Goal: Task Accomplishment & Management: Complete application form

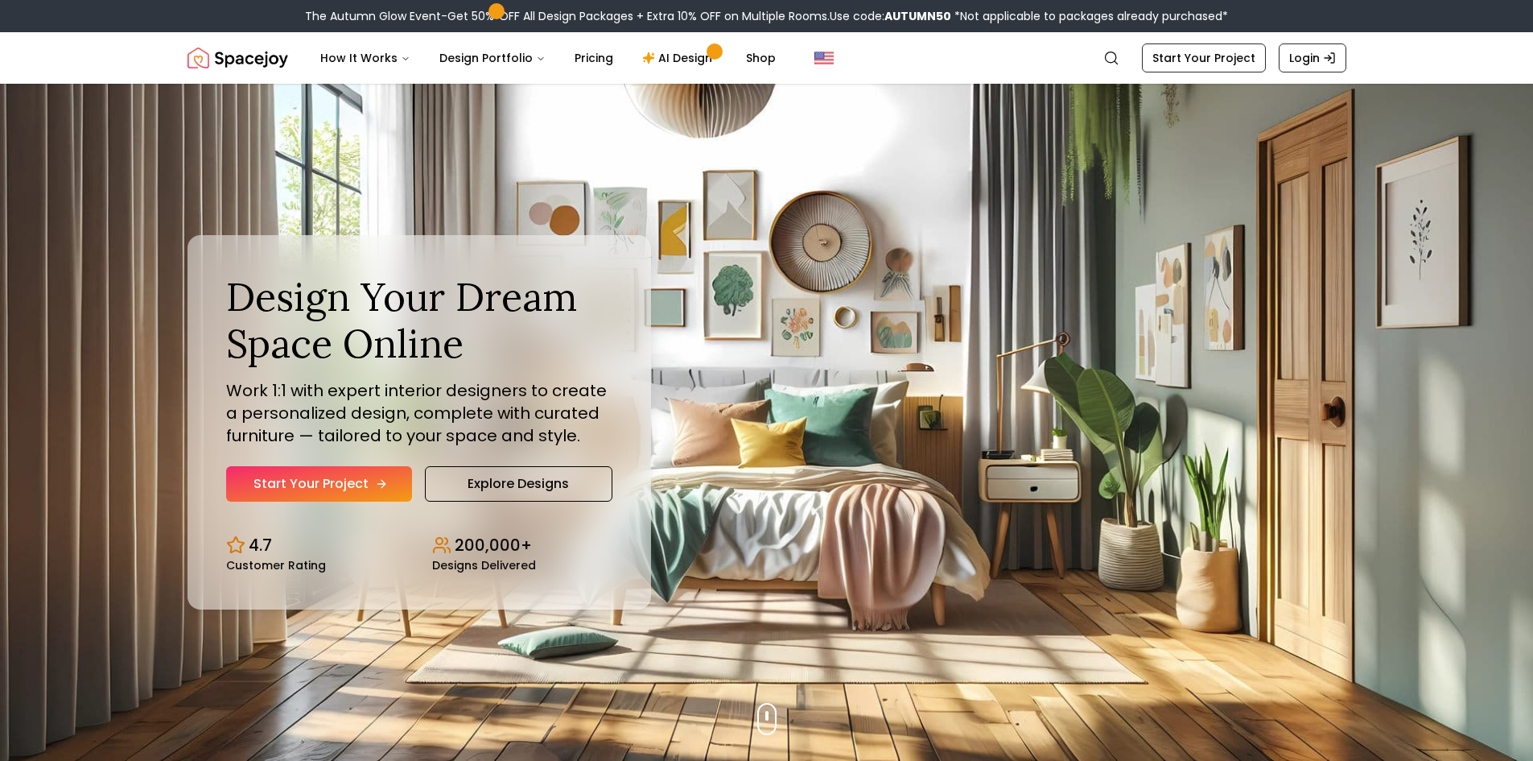
click at [312, 480] on link "Start Your Project" at bounding box center [319, 483] width 186 height 35
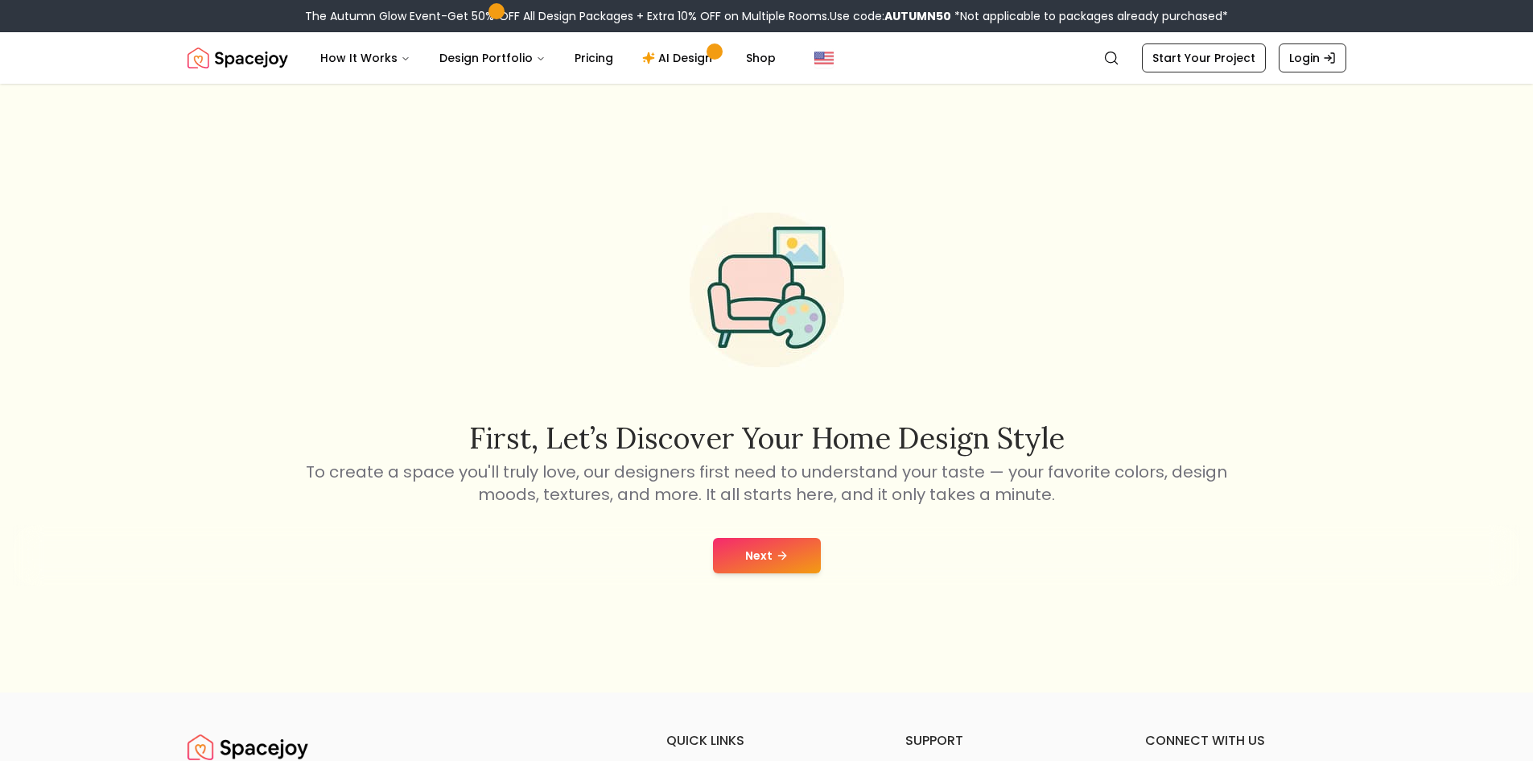
click at [745, 557] on button "Next" at bounding box center [767, 555] width 108 height 35
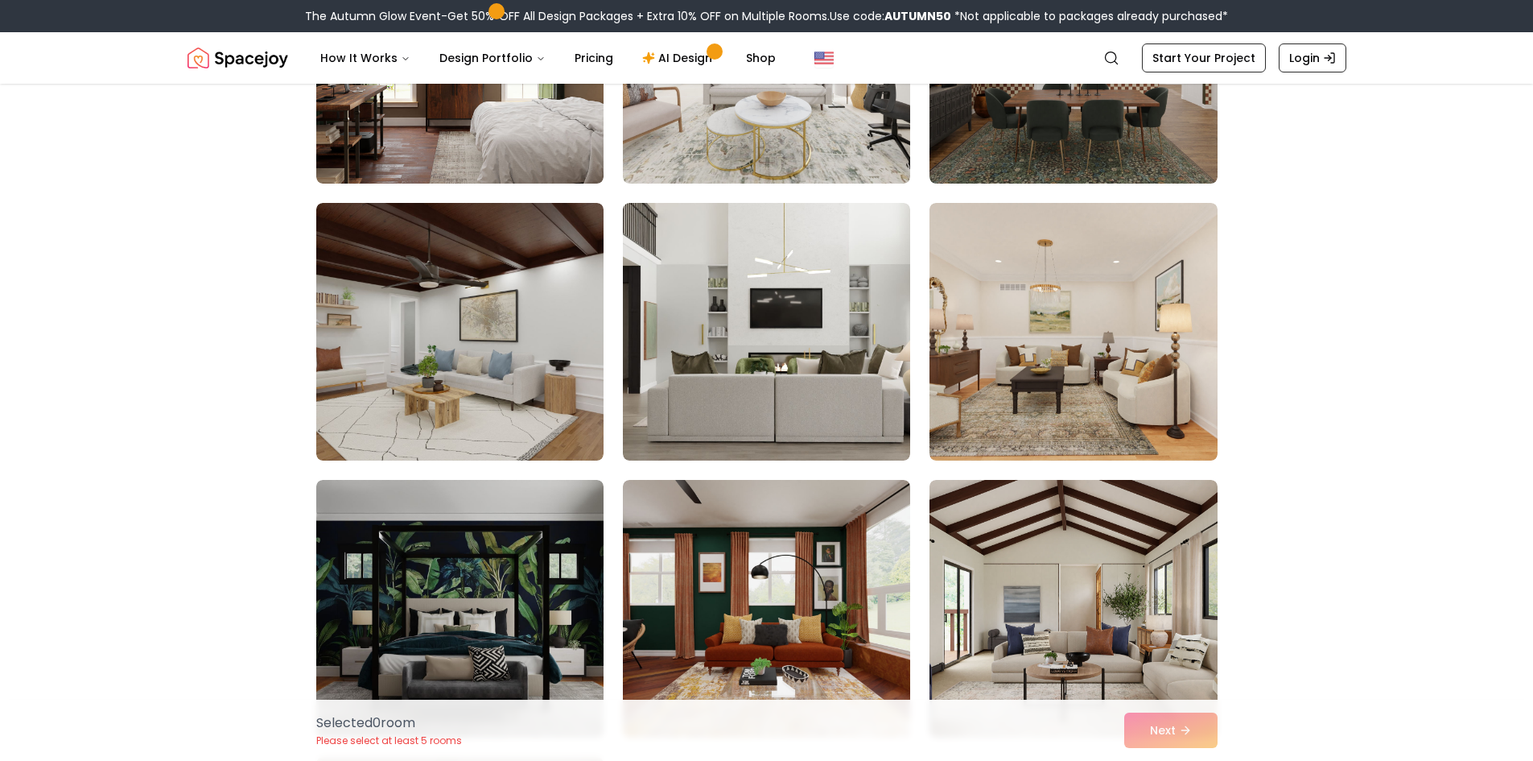
scroll to position [322, 0]
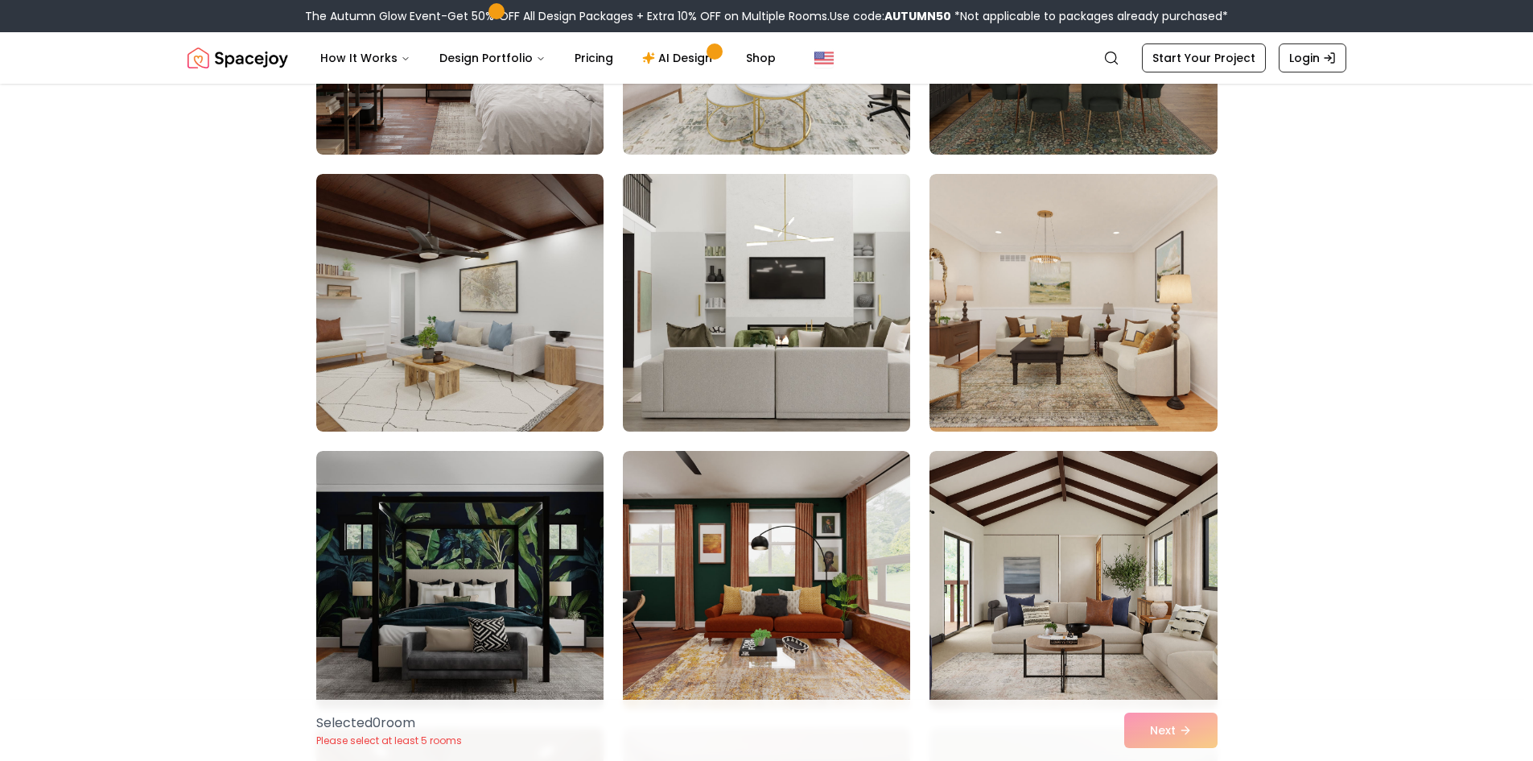
click at [772, 352] on img at bounding box center [767, 302] width 302 height 270
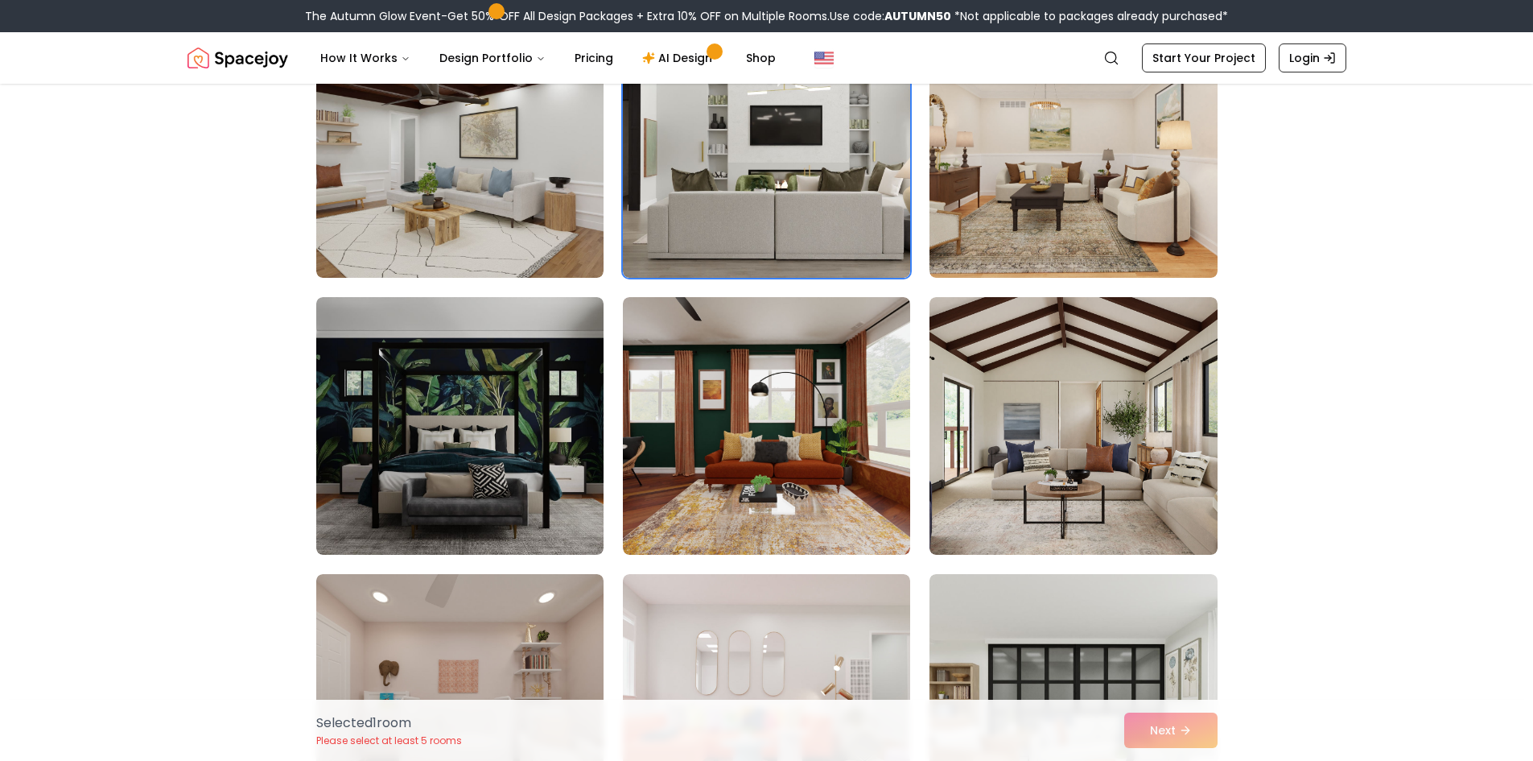
scroll to position [483, 0]
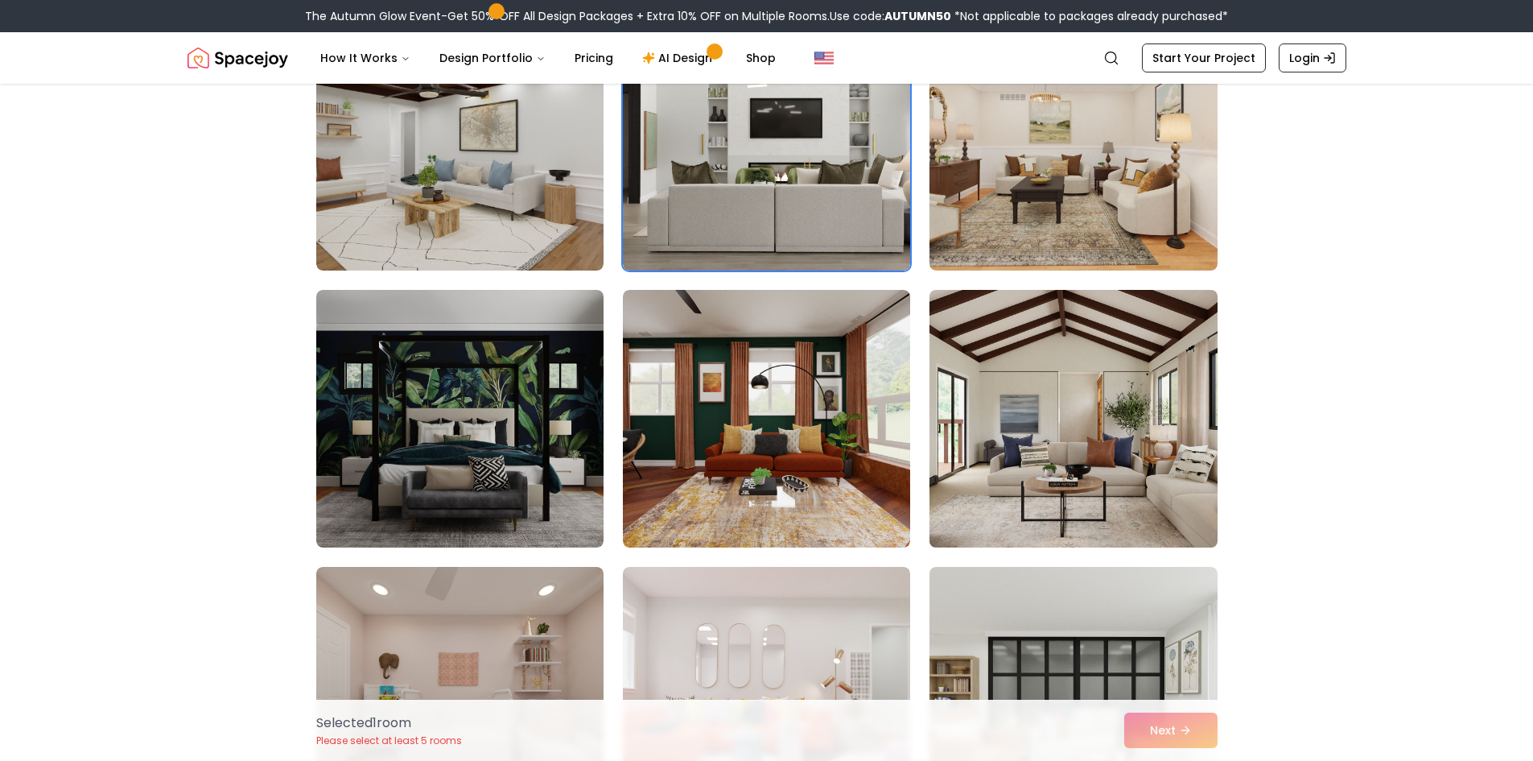
click at [1108, 406] on img at bounding box center [1073, 418] width 302 height 270
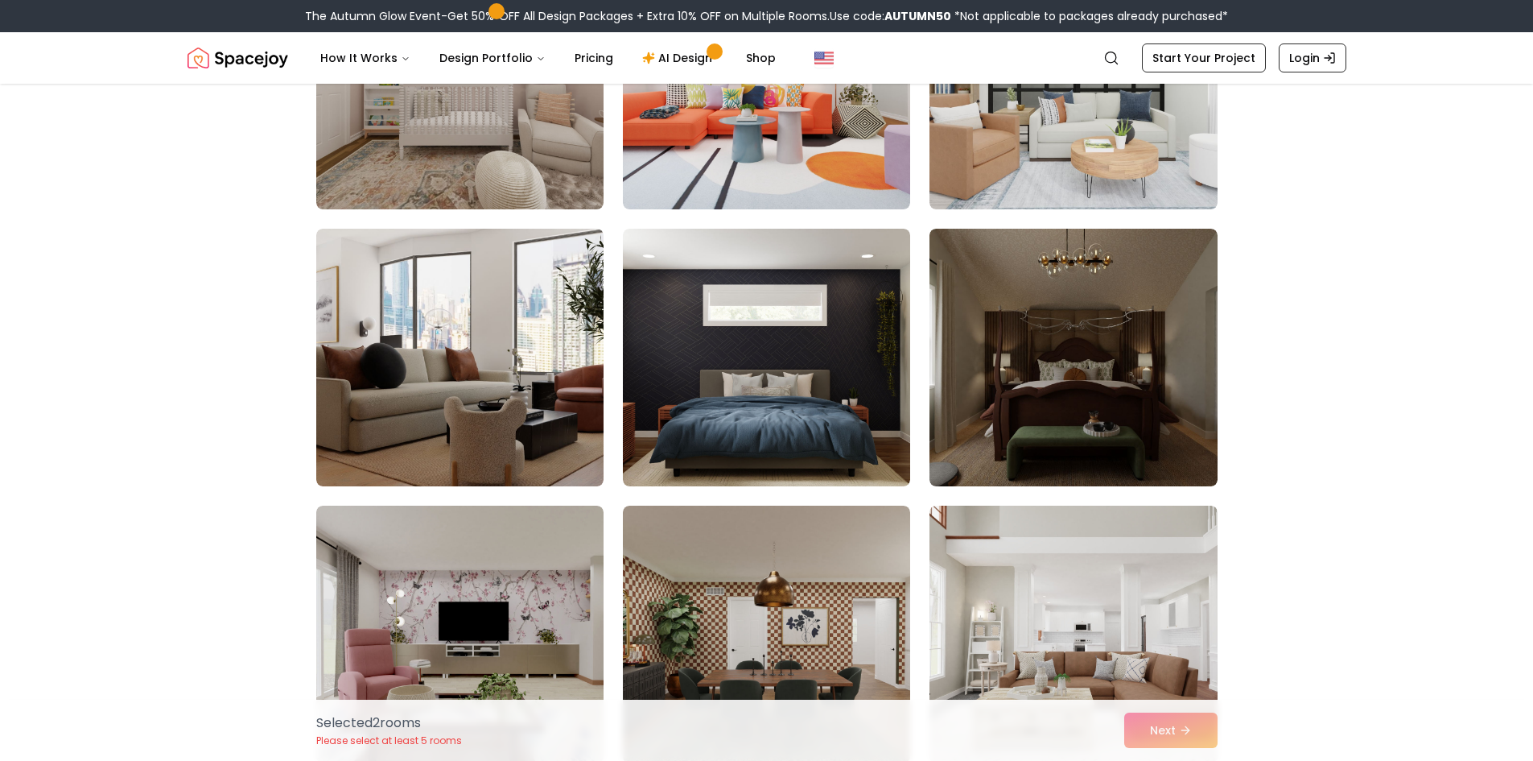
scroll to position [1127, 0]
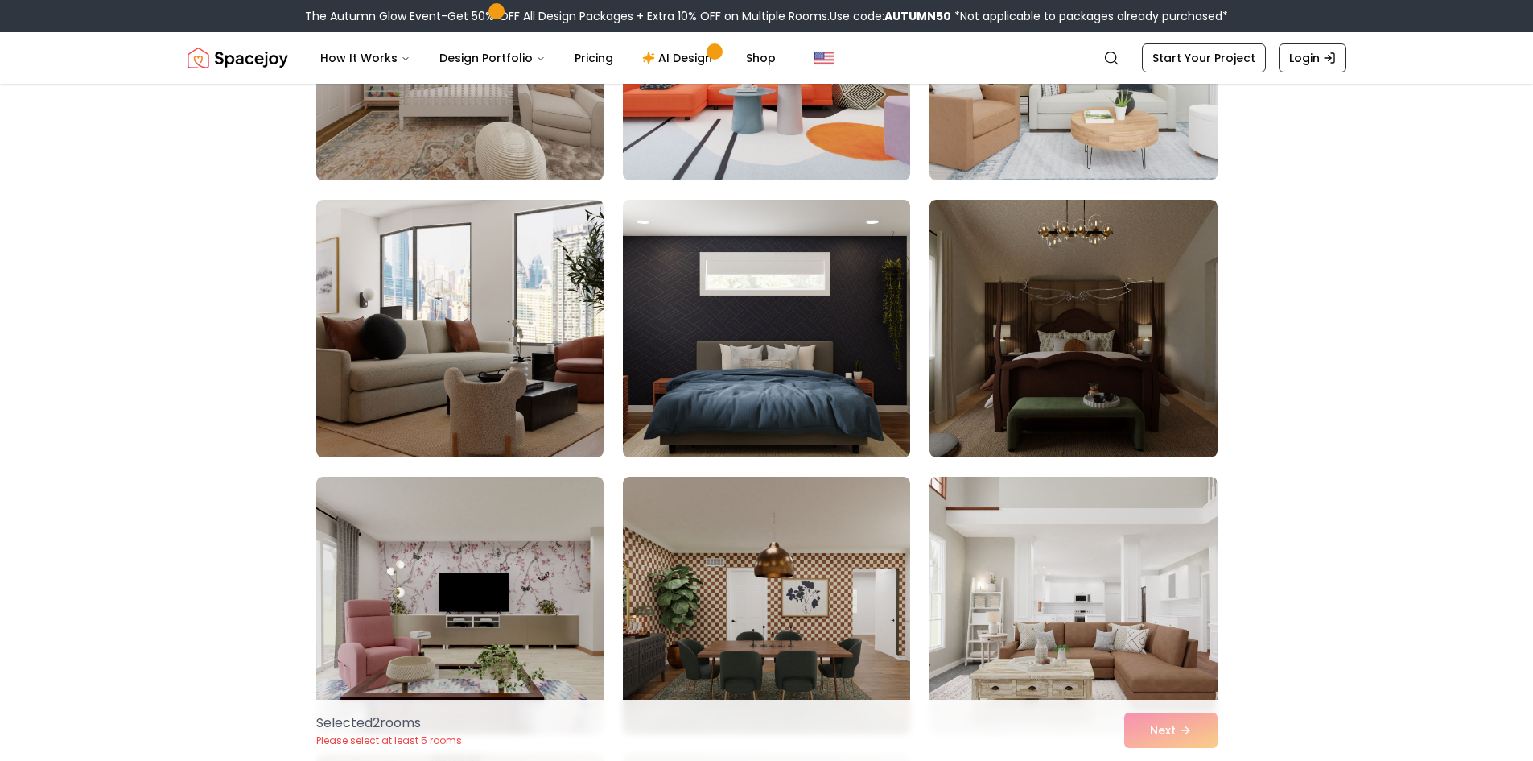
click at [762, 371] on img at bounding box center [767, 328] width 302 height 270
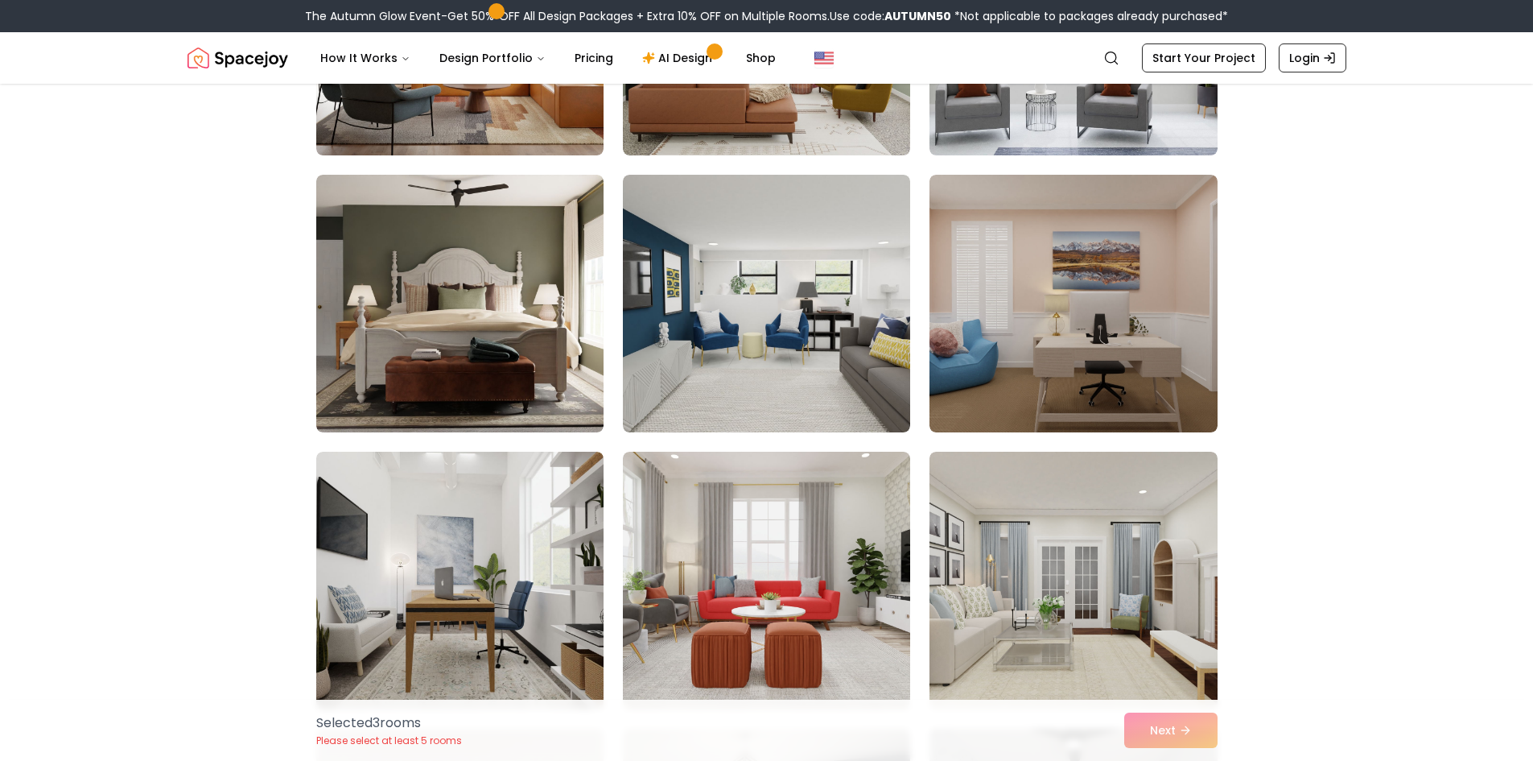
scroll to position [2012, 0]
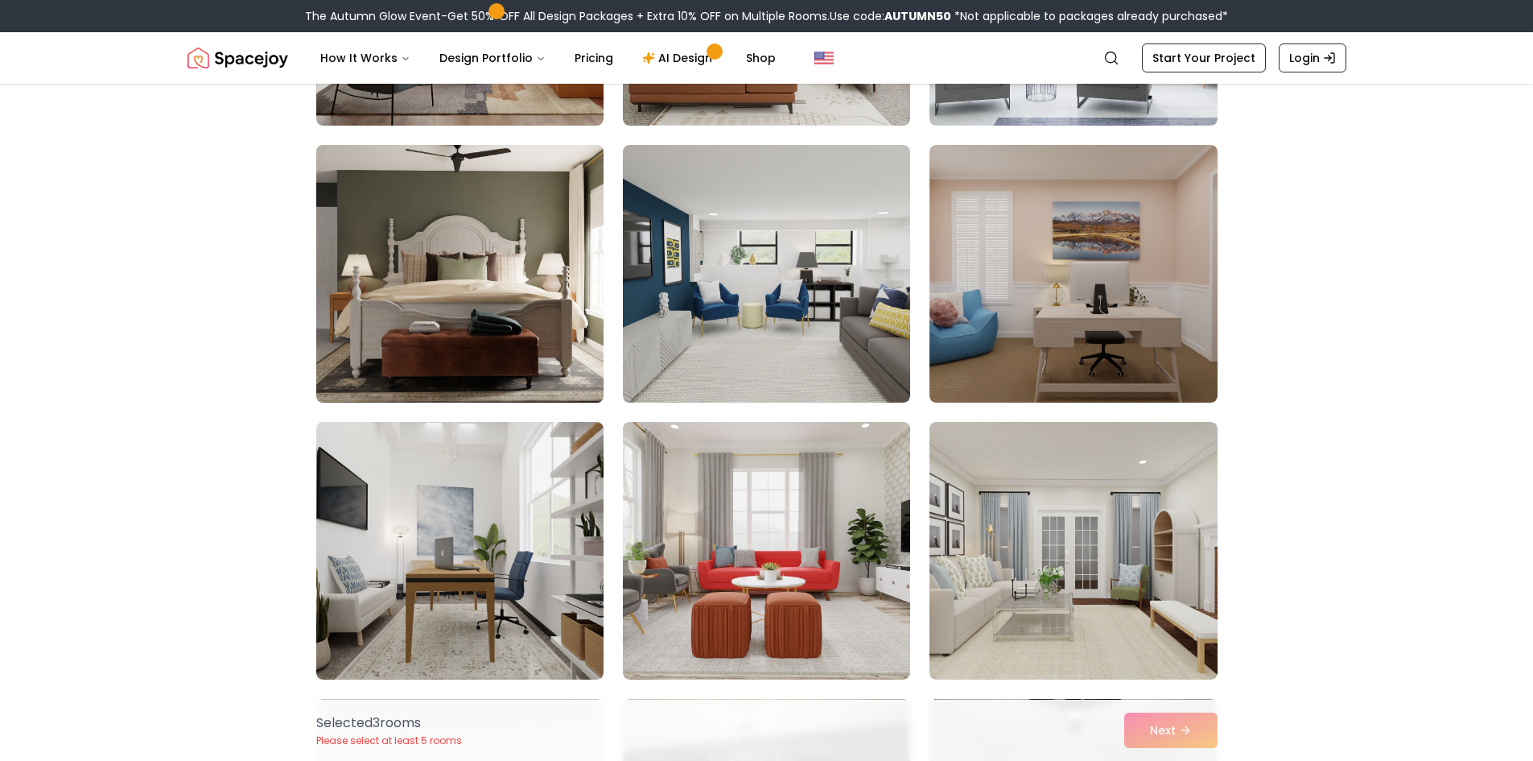
click at [452, 282] on img at bounding box center [460, 273] width 302 height 270
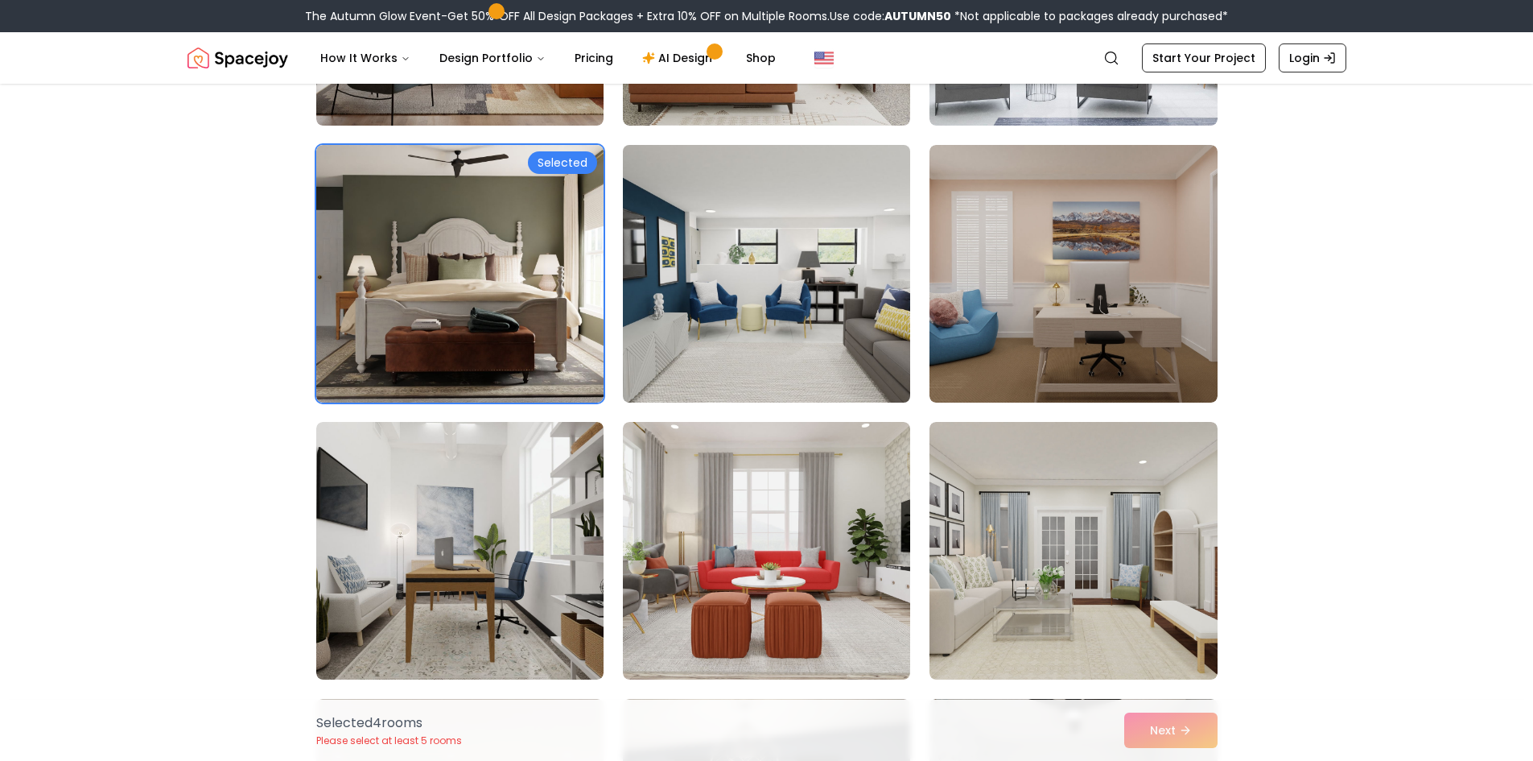
click at [753, 296] on img at bounding box center [767, 273] width 302 height 270
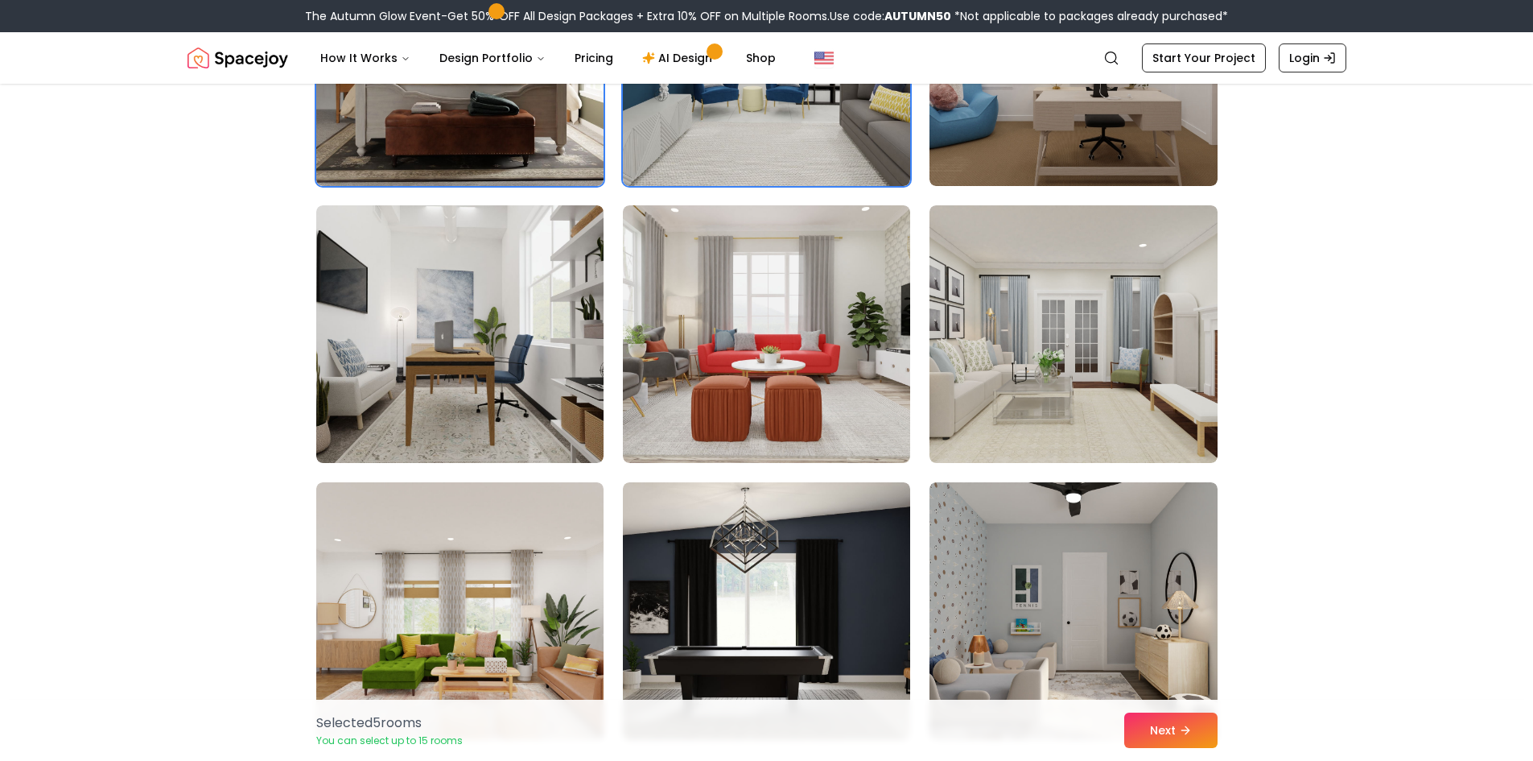
scroll to position [2254, 0]
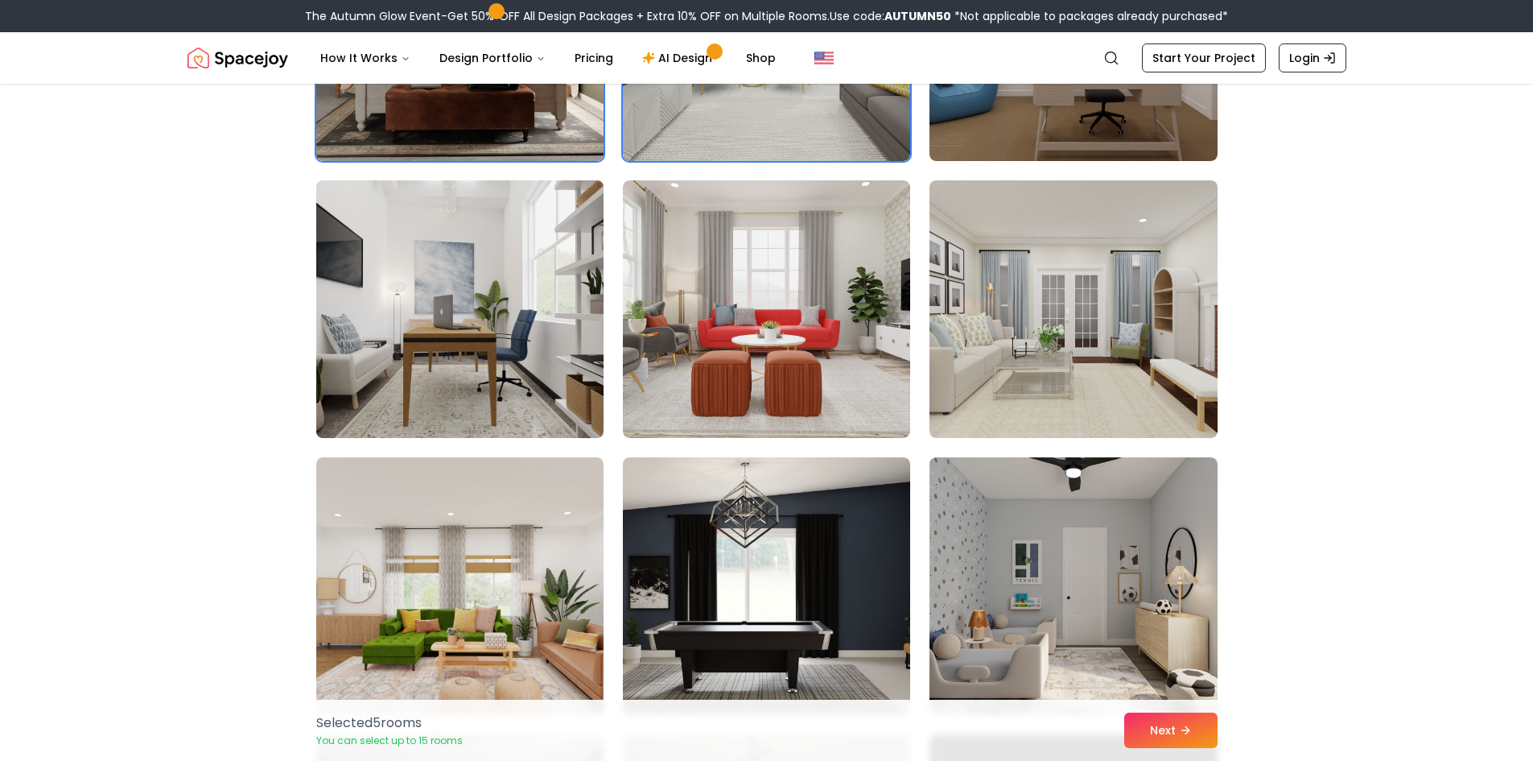
click at [415, 368] on img at bounding box center [460, 309] width 302 height 270
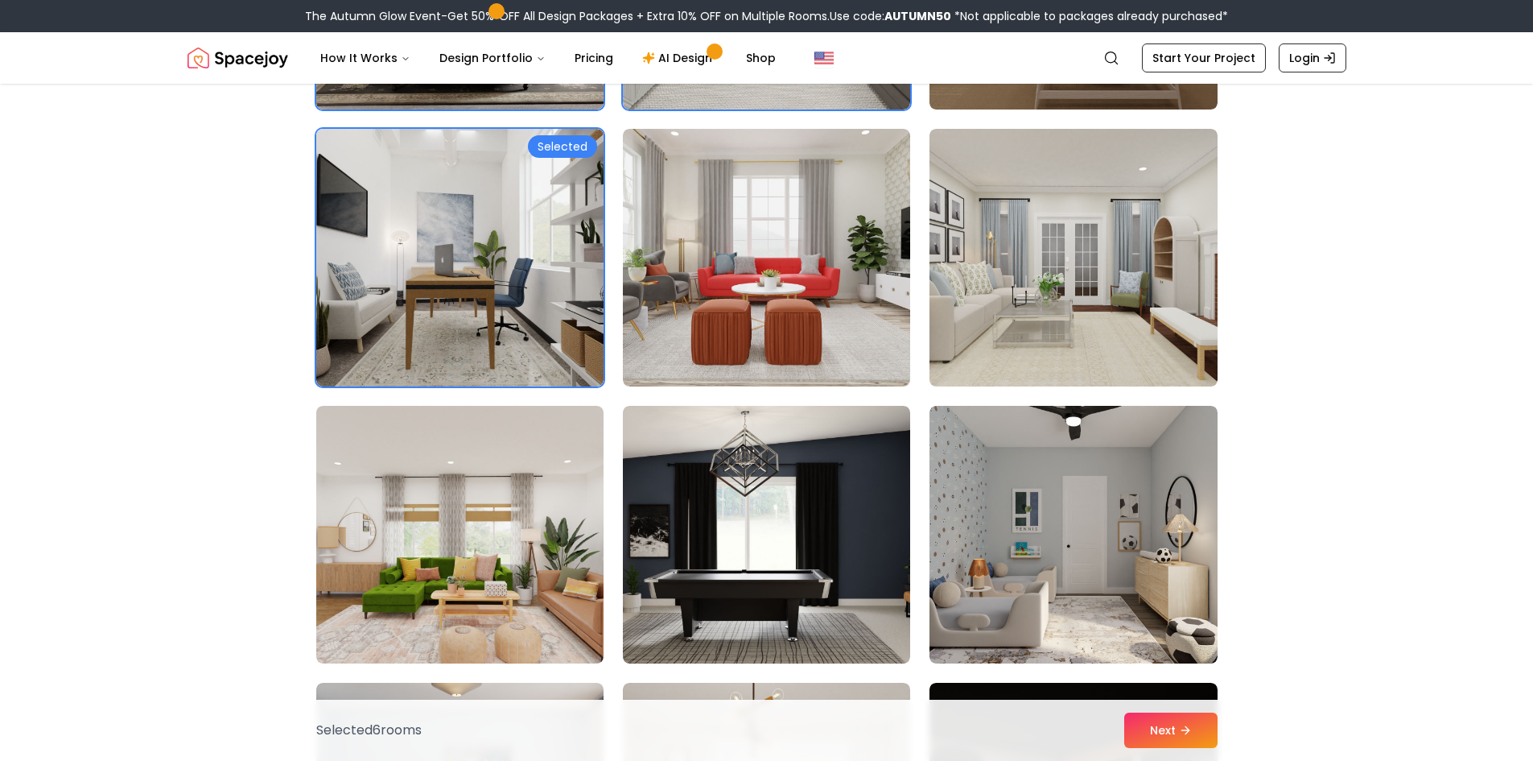
scroll to position [2334, 0]
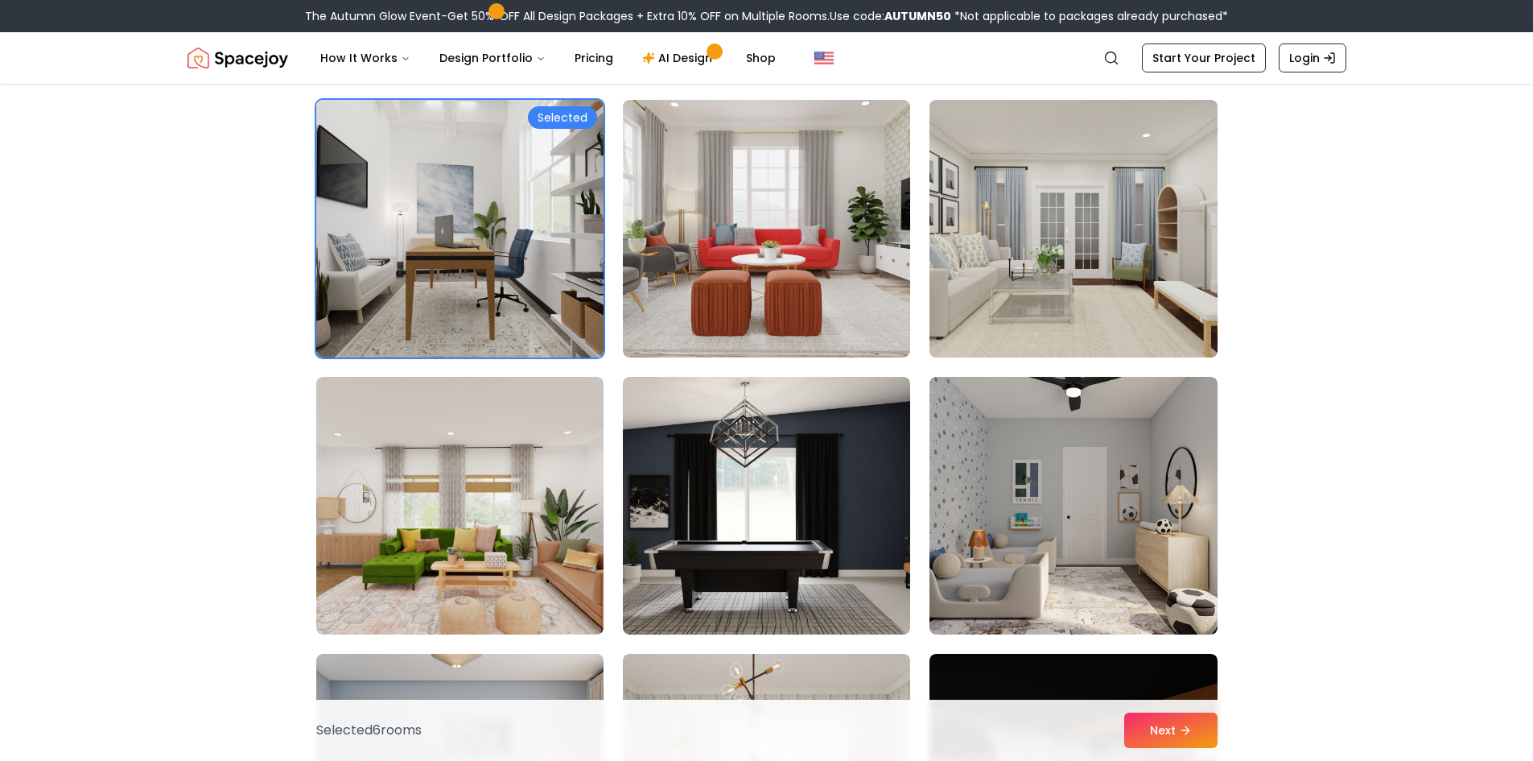
click at [1091, 290] on img at bounding box center [1073, 228] width 302 height 270
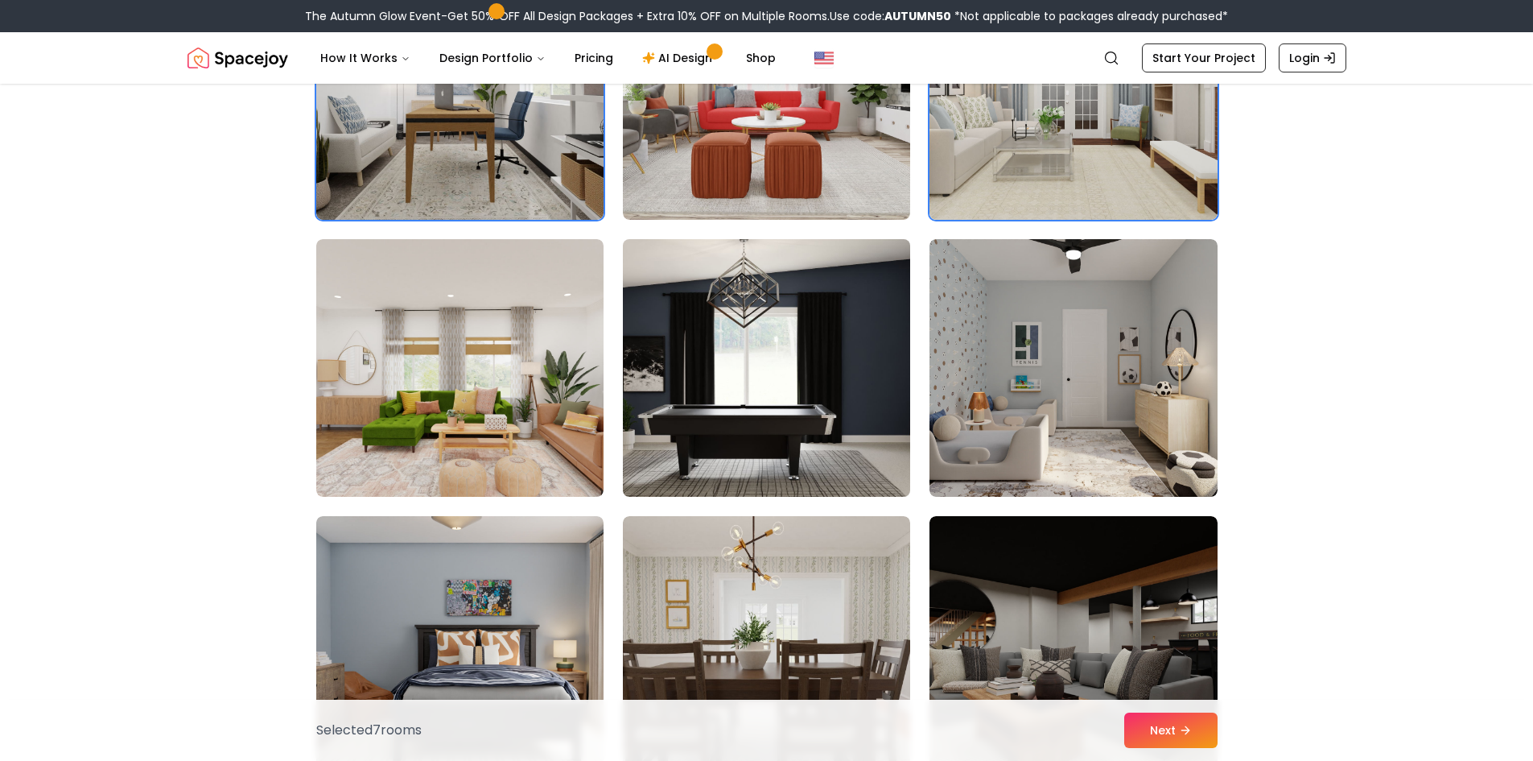
scroll to position [2495, 0]
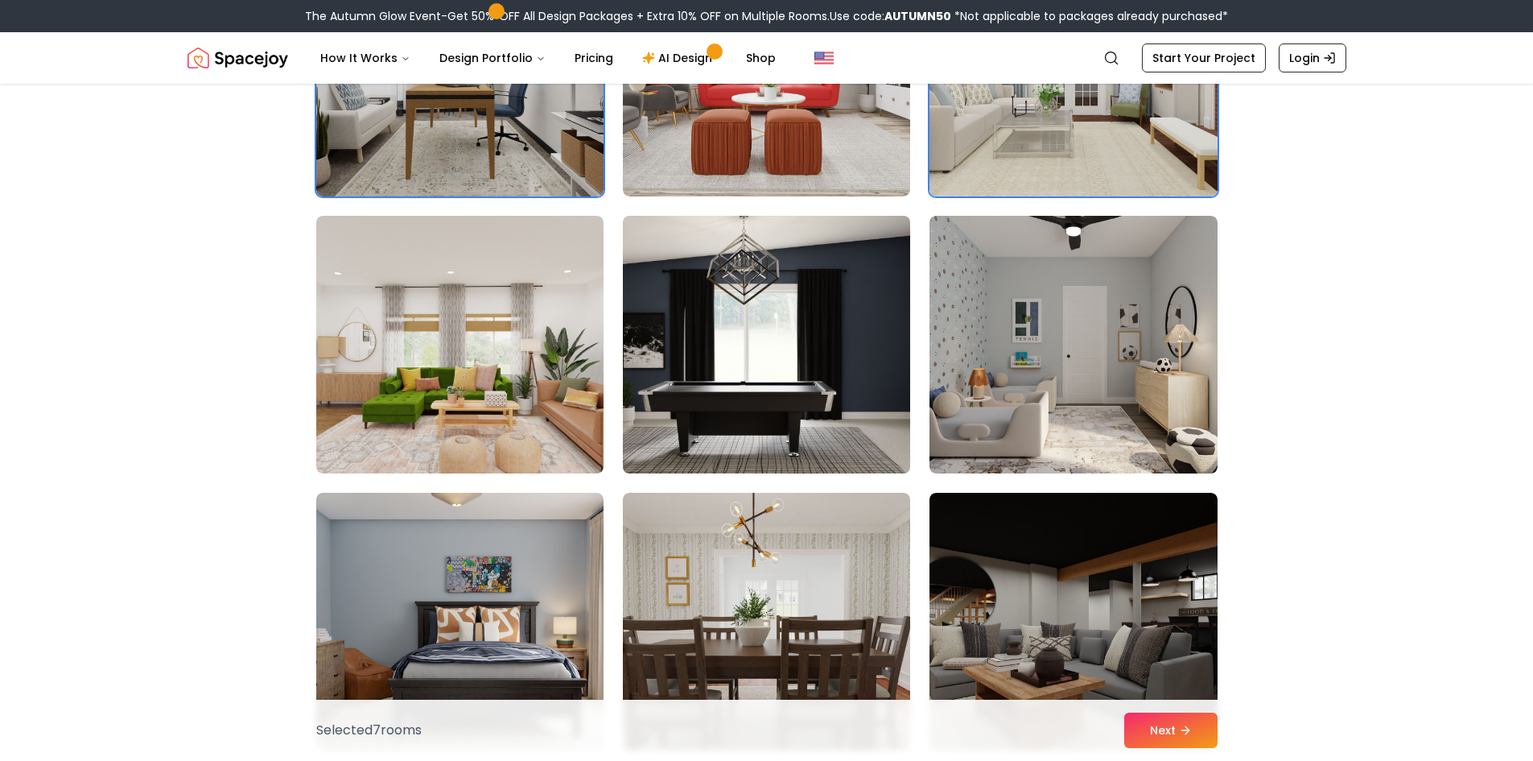
click at [790, 377] on img at bounding box center [767, 344] width 302 height 270
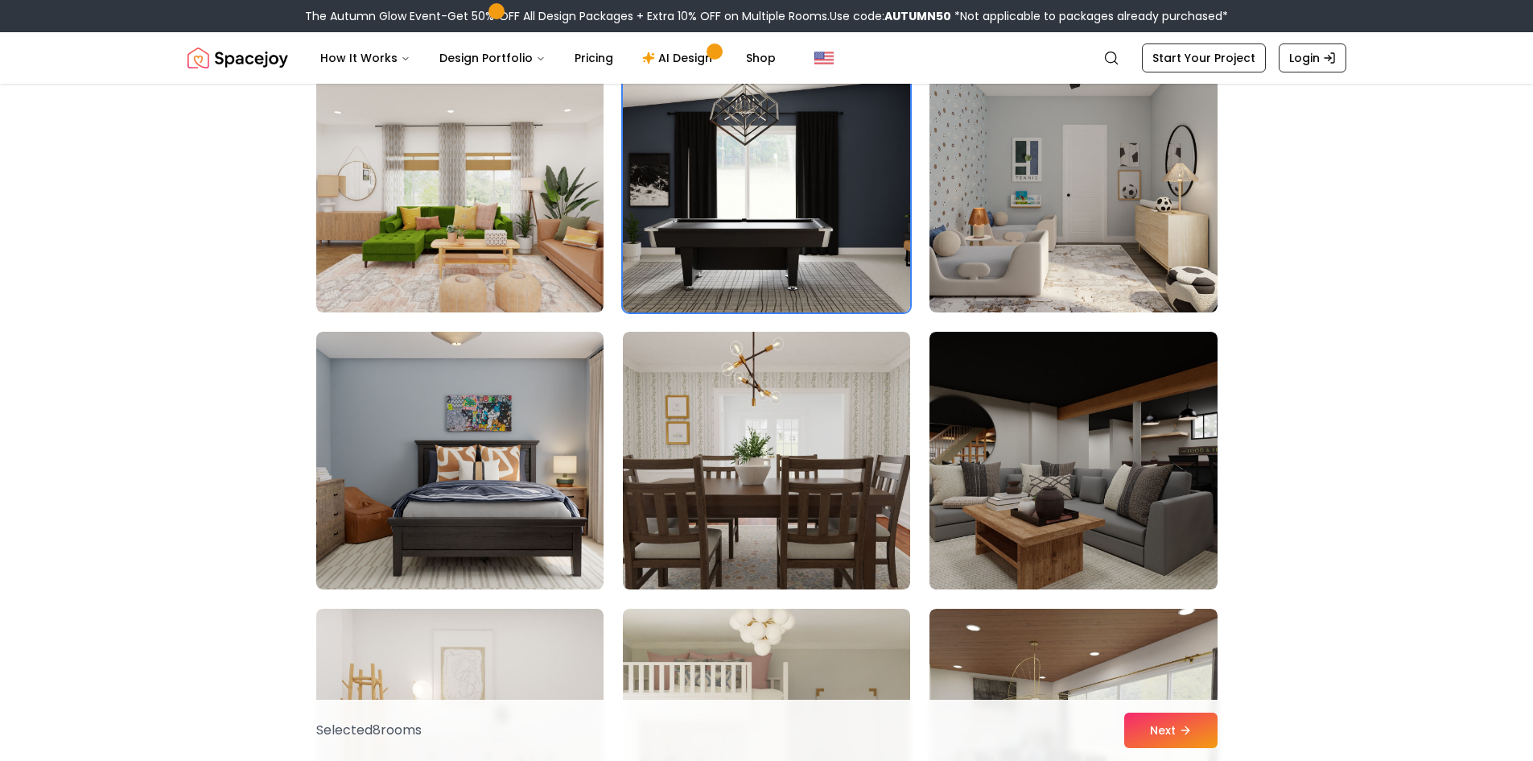
scroll to position [2737, 0]
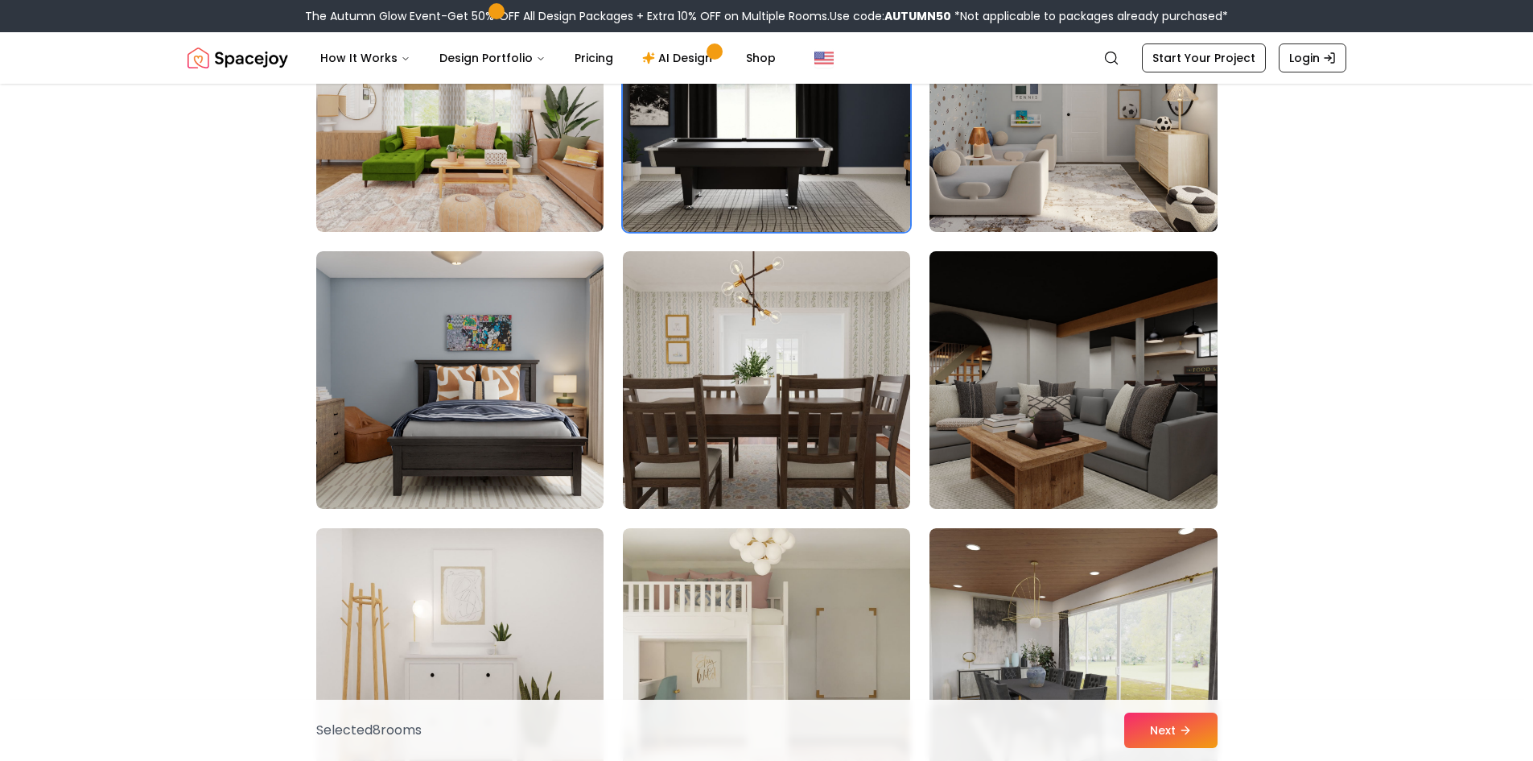
click at [1043, 389] on img at bounding box center [1073, 380] width 302 height 270
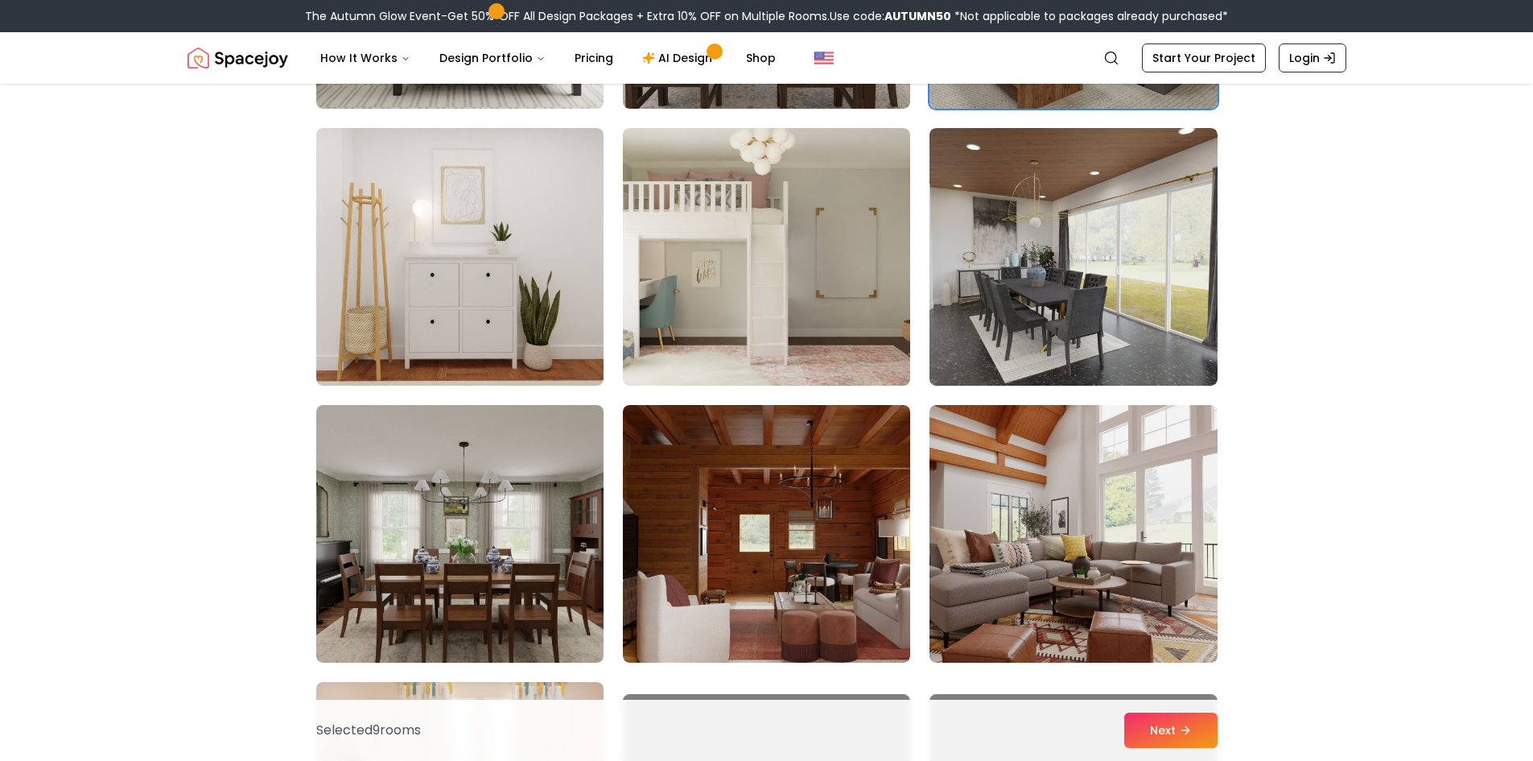
scroll to position [3220, 0]
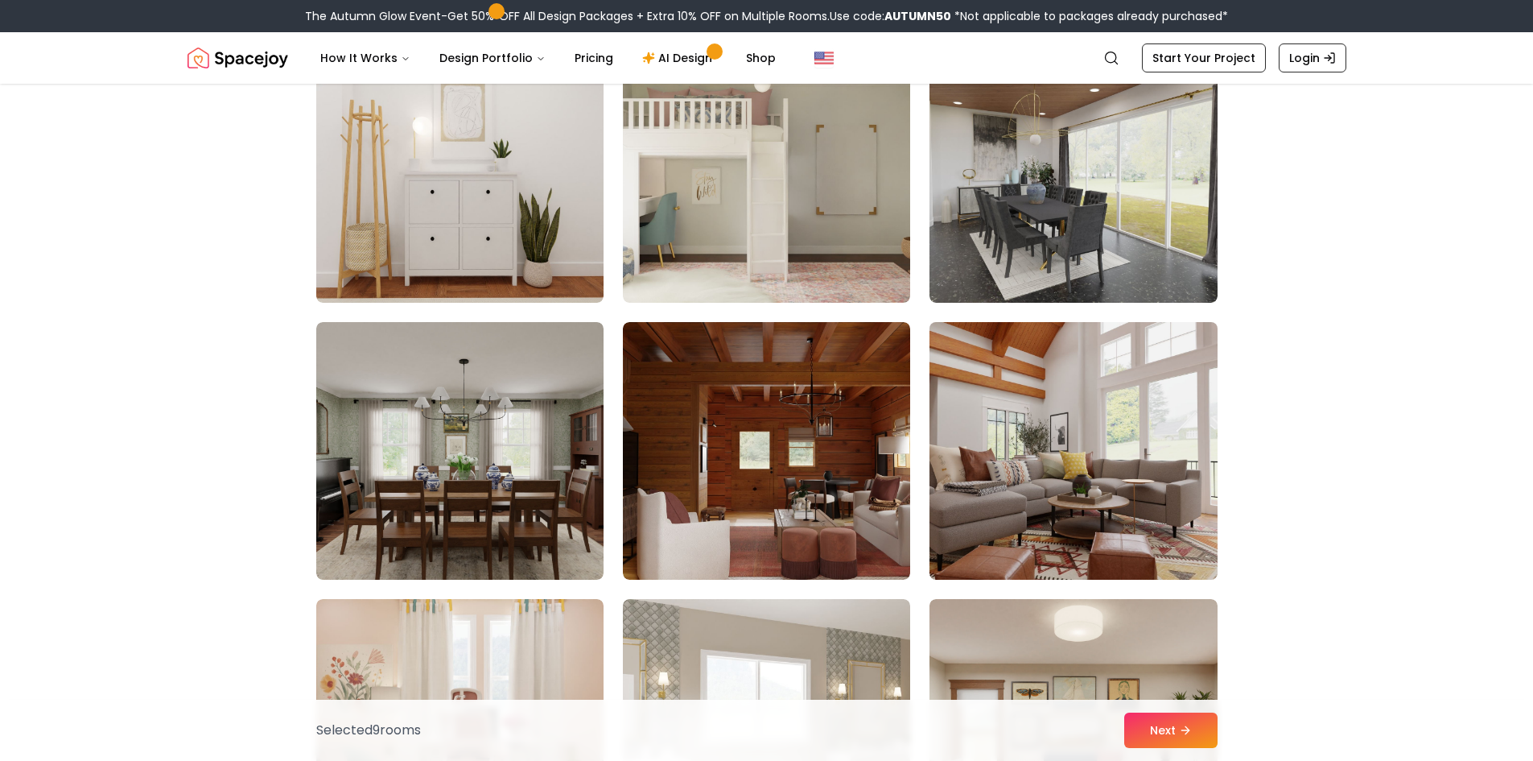
click at [1038, 447] on img at bounding box center [1073, 451] width 302 height 270
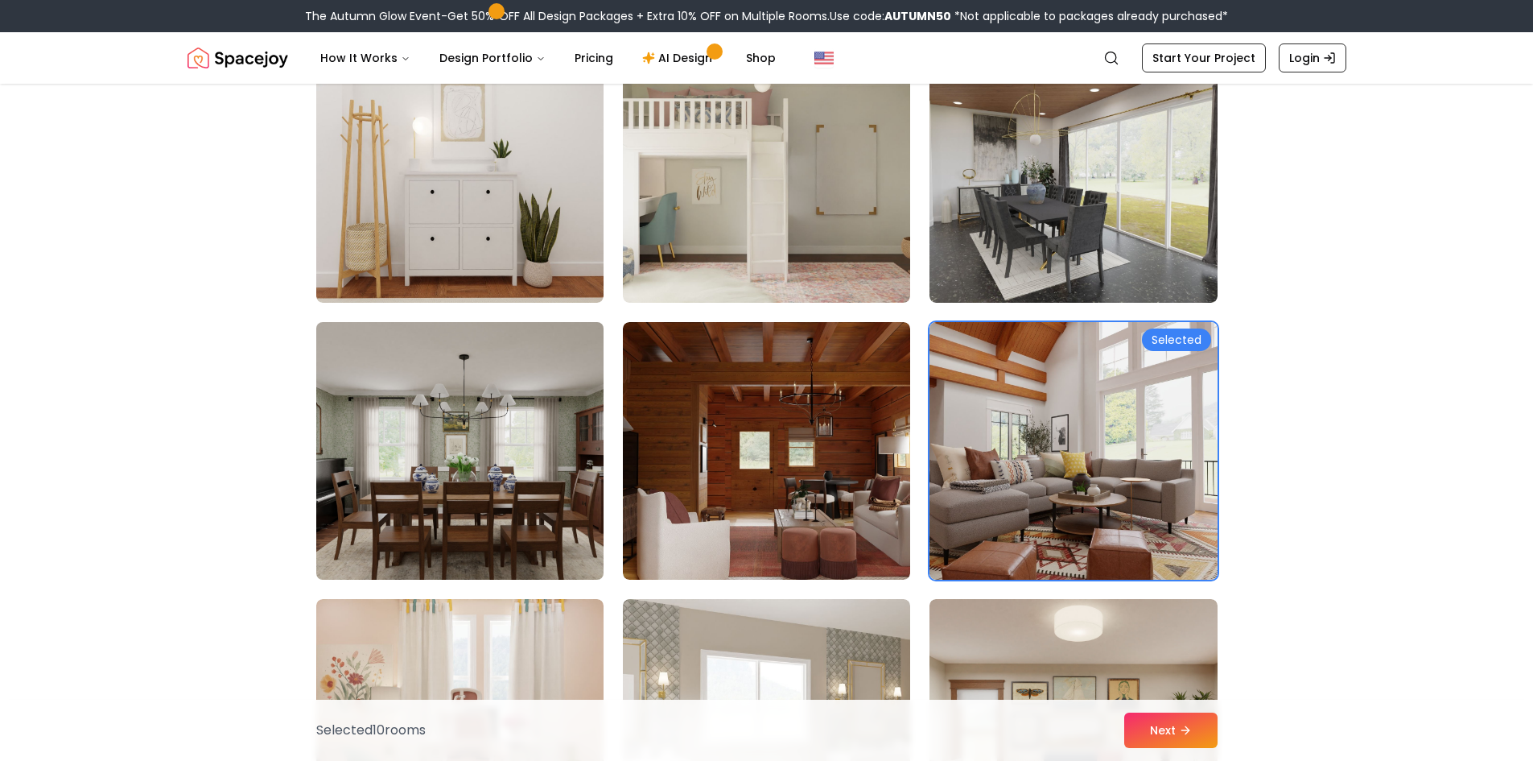
click at [423, 434] on img at bounding box center [460, 451] width 302 height 270
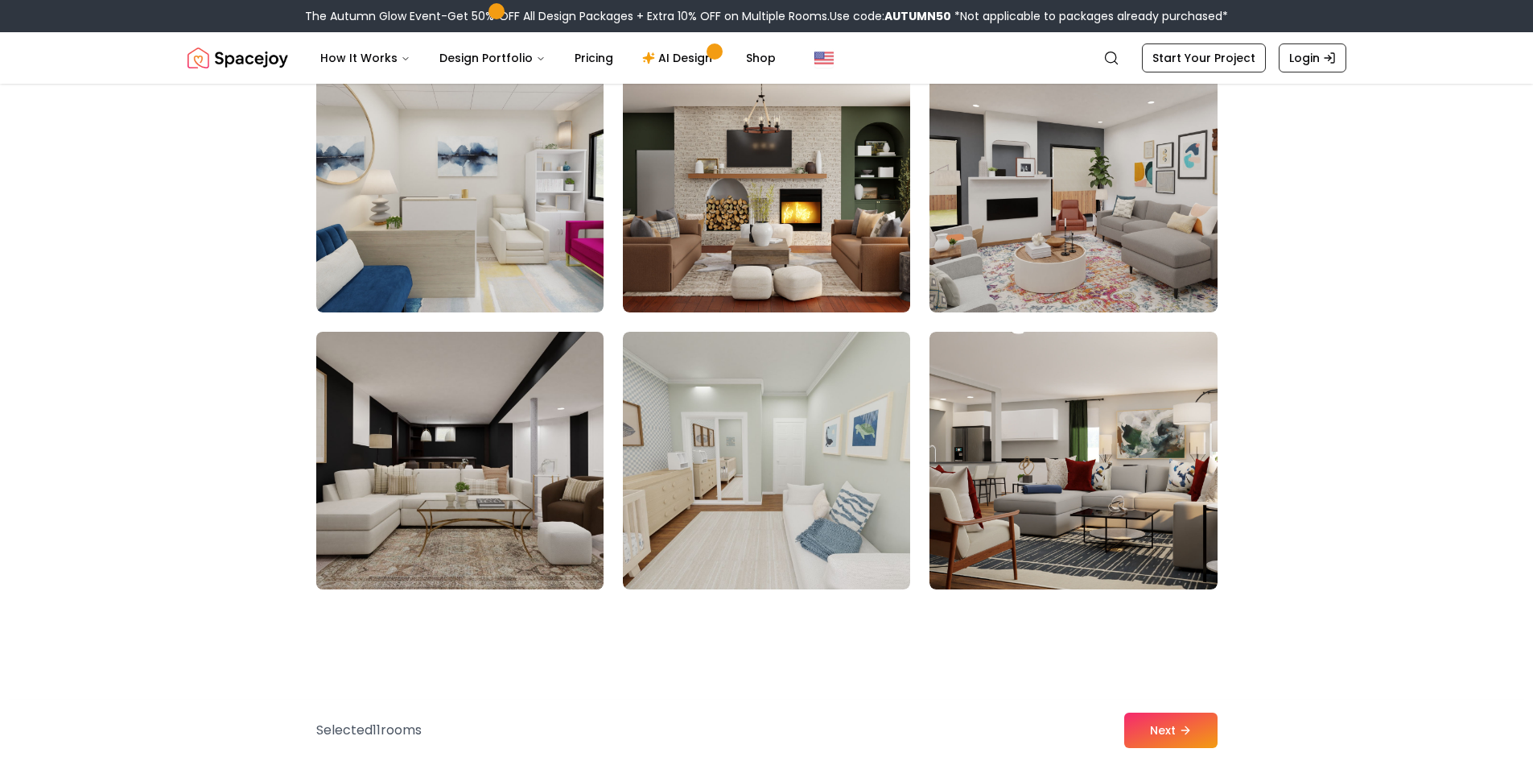
scroll to position [5151, 0]
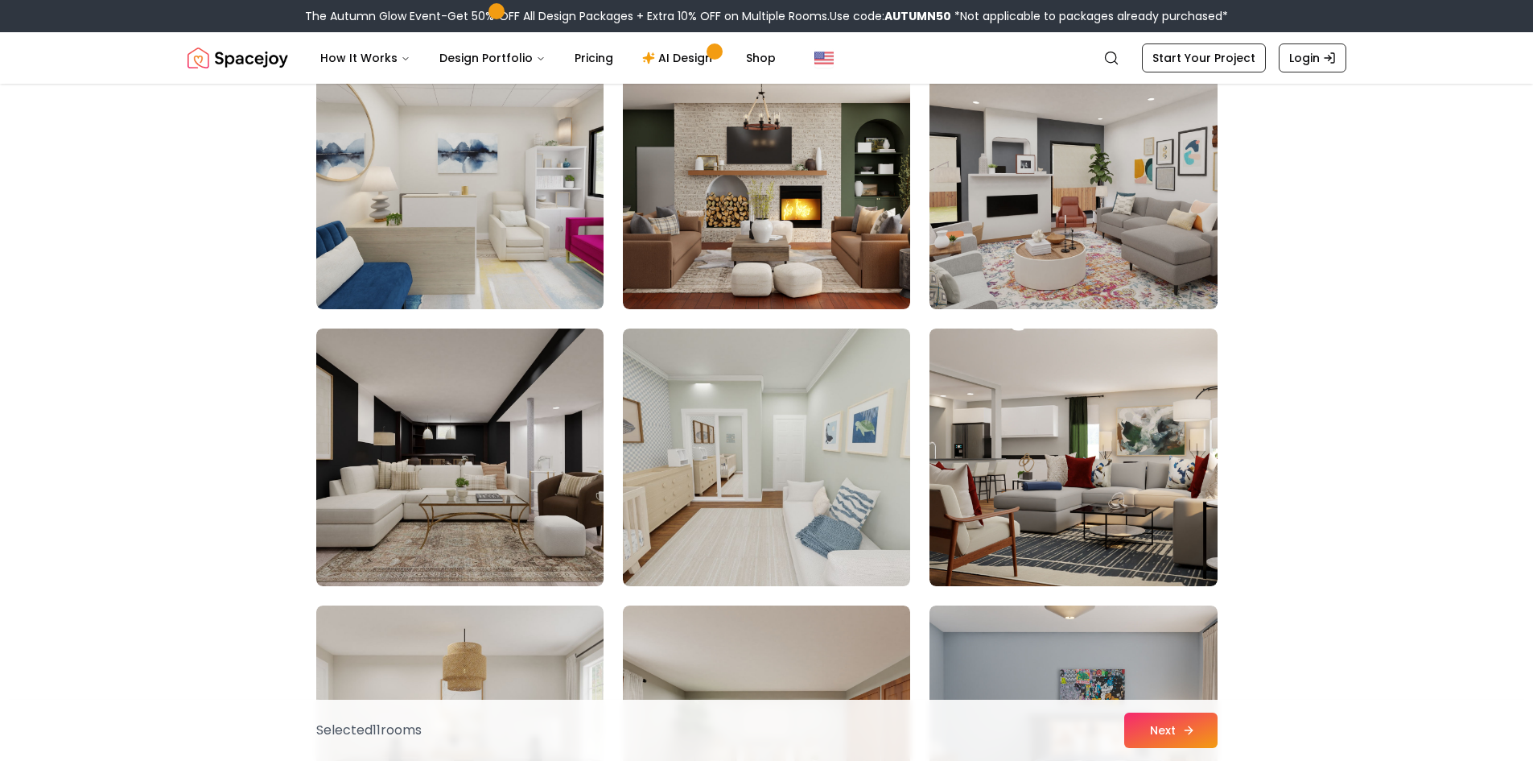
click at [1168, 732] on button "Next" at bounding box center [1170, 729] width 93 height 35
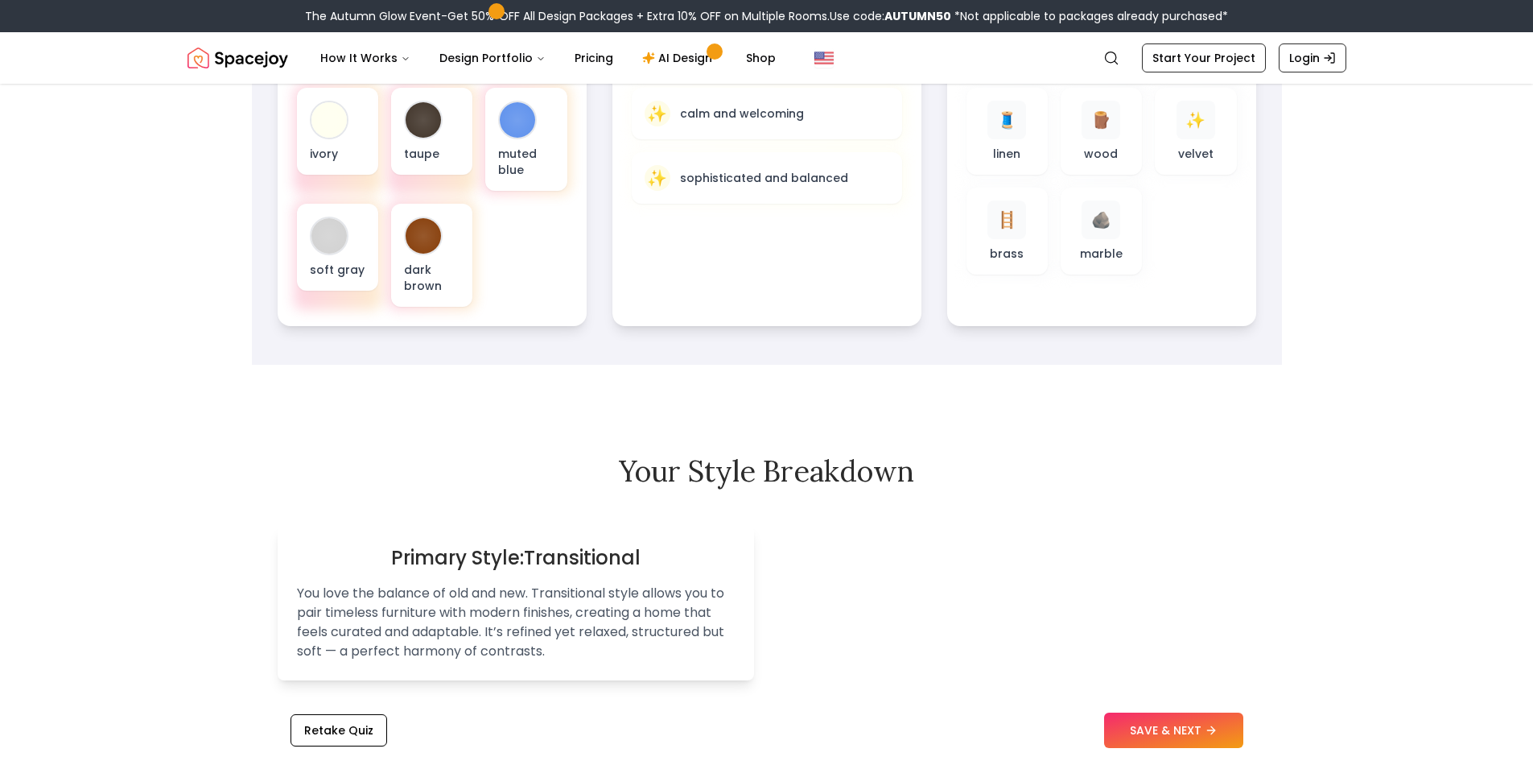
scroll to position [724, 0]
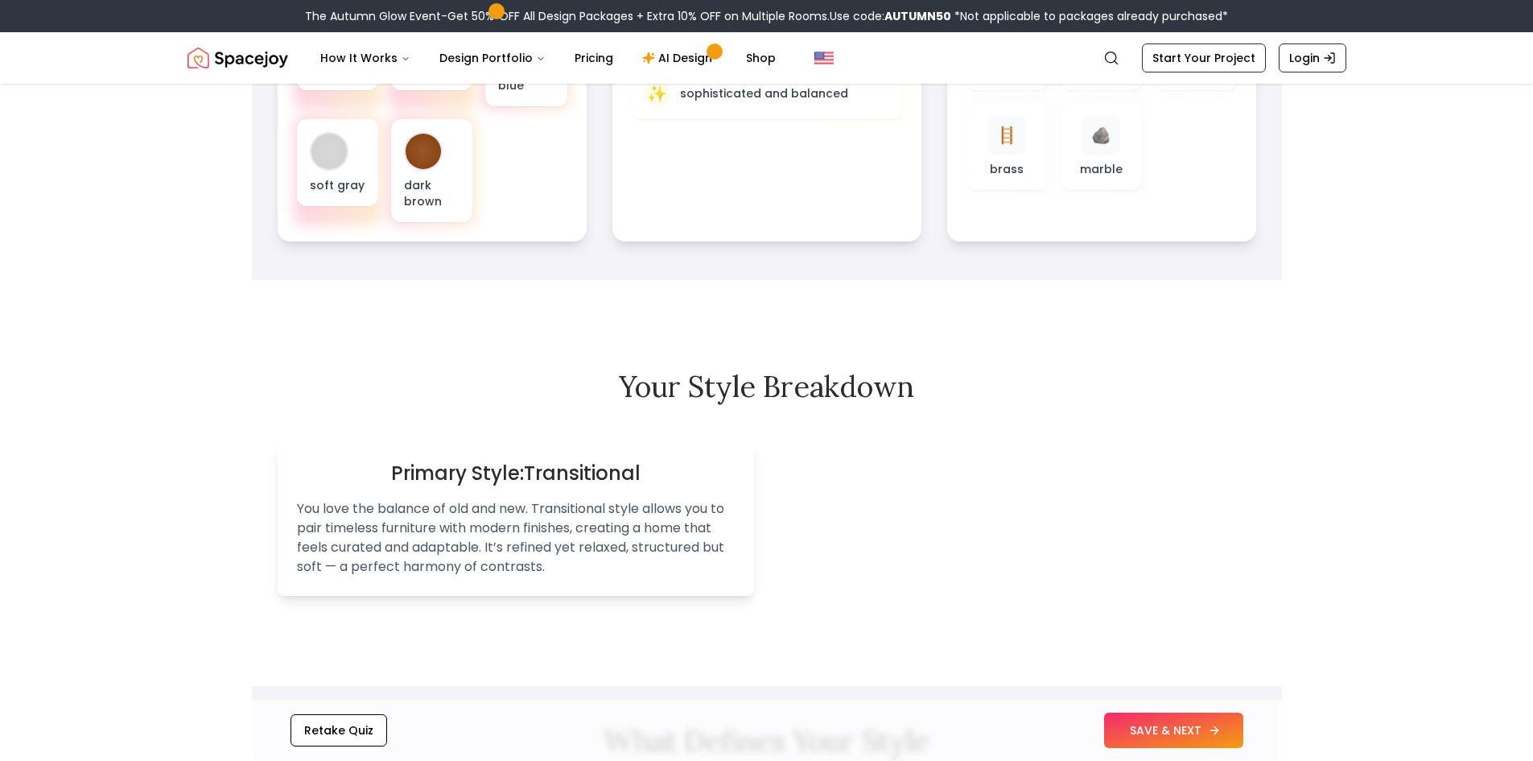
click at [1170, 720] on button "SAVE & NEXT" at bounding box center [1173, 729] width 139 height 35
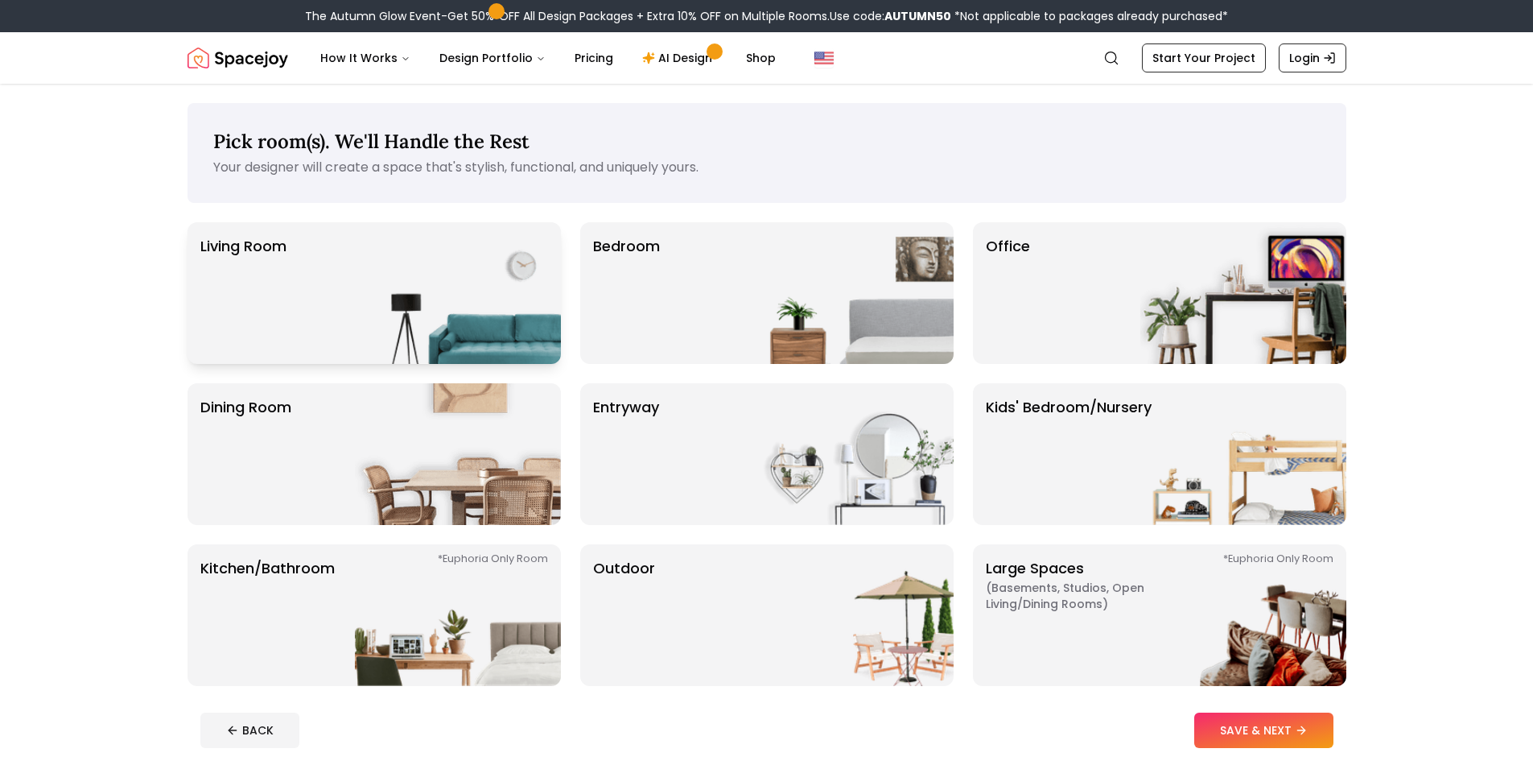
click at [336, 291] on div "Living Room" at bounding box center [374, 293] width 373 height 142
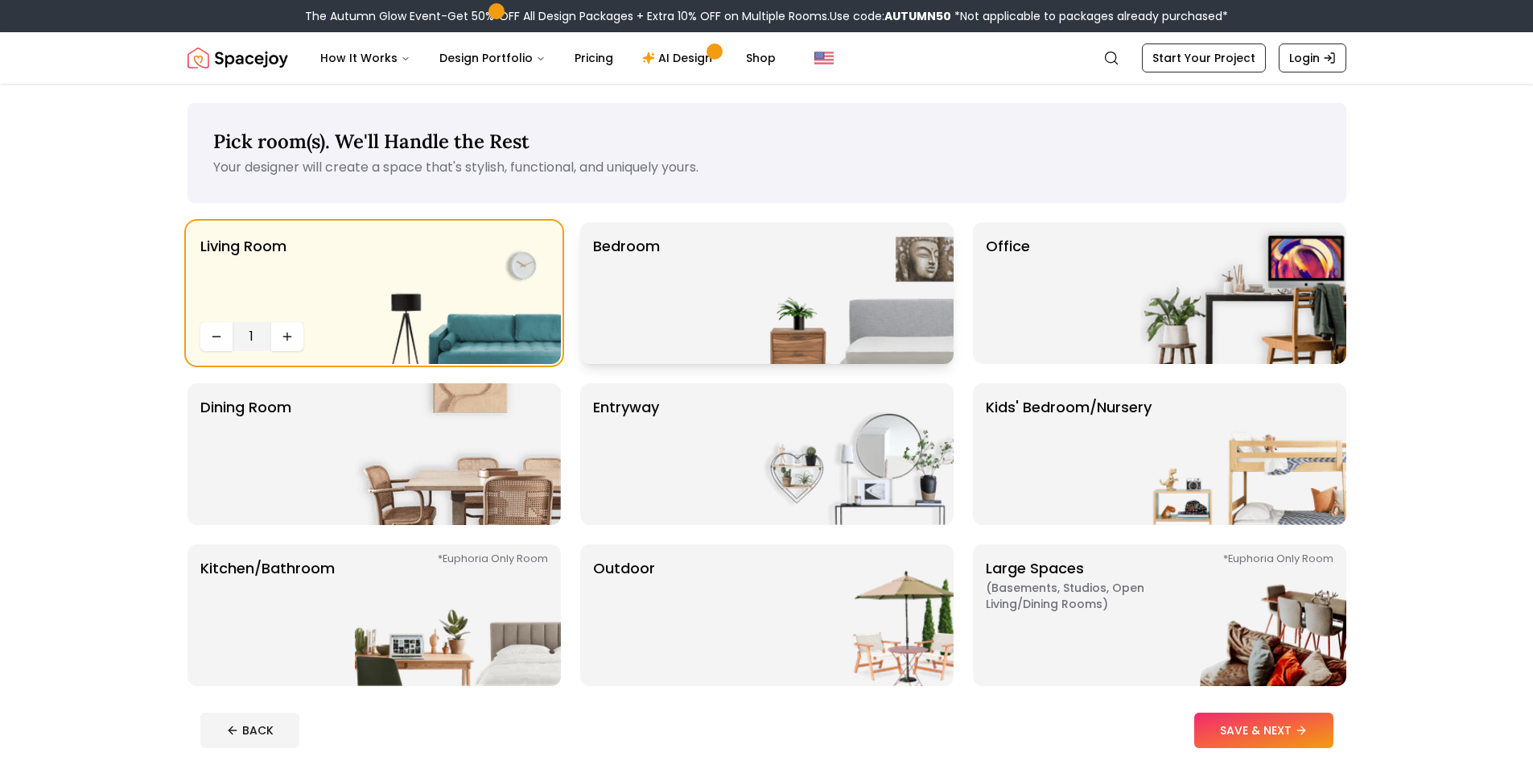
click at [699, 318] on div "Bedroom" at bounding box center [766, 293] width 373 height 142
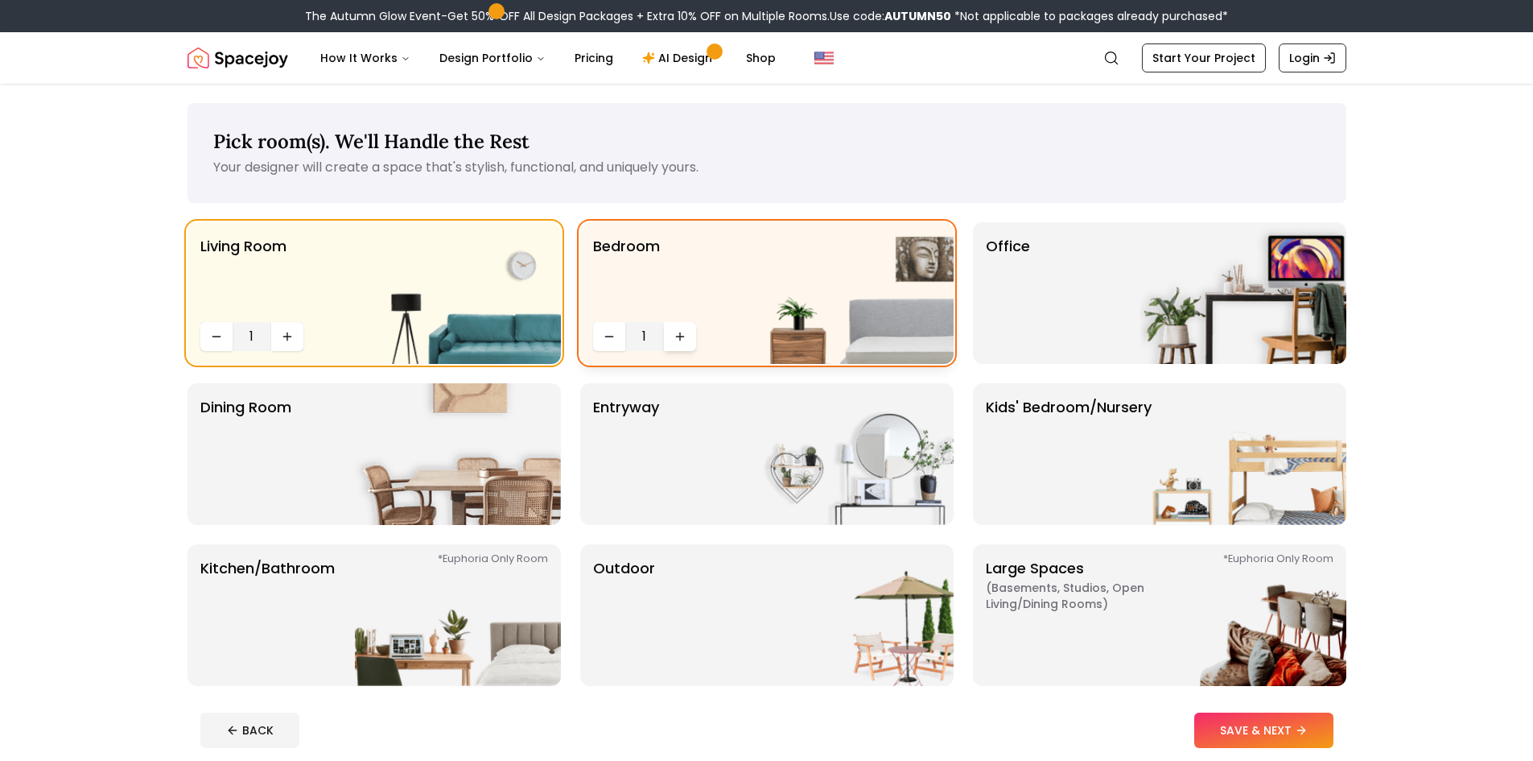
click at [675, 332] on icon "Increase quantity" at bounding box center [680, 336] width 13 height 13
click at [1137, 327] on div "Office" at bounding box center [1159, 293] width 373 height 142
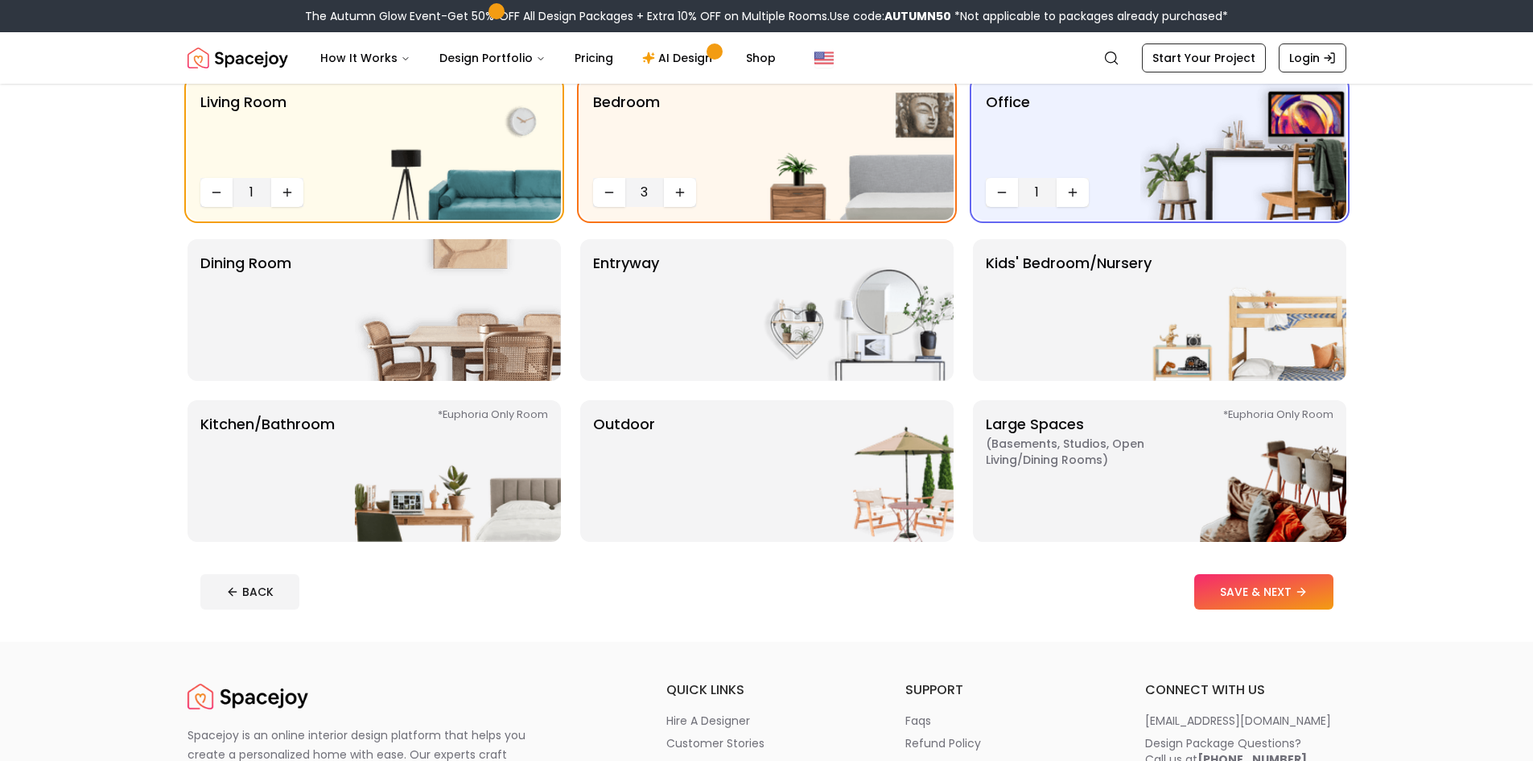
scroll to position [161, 0]
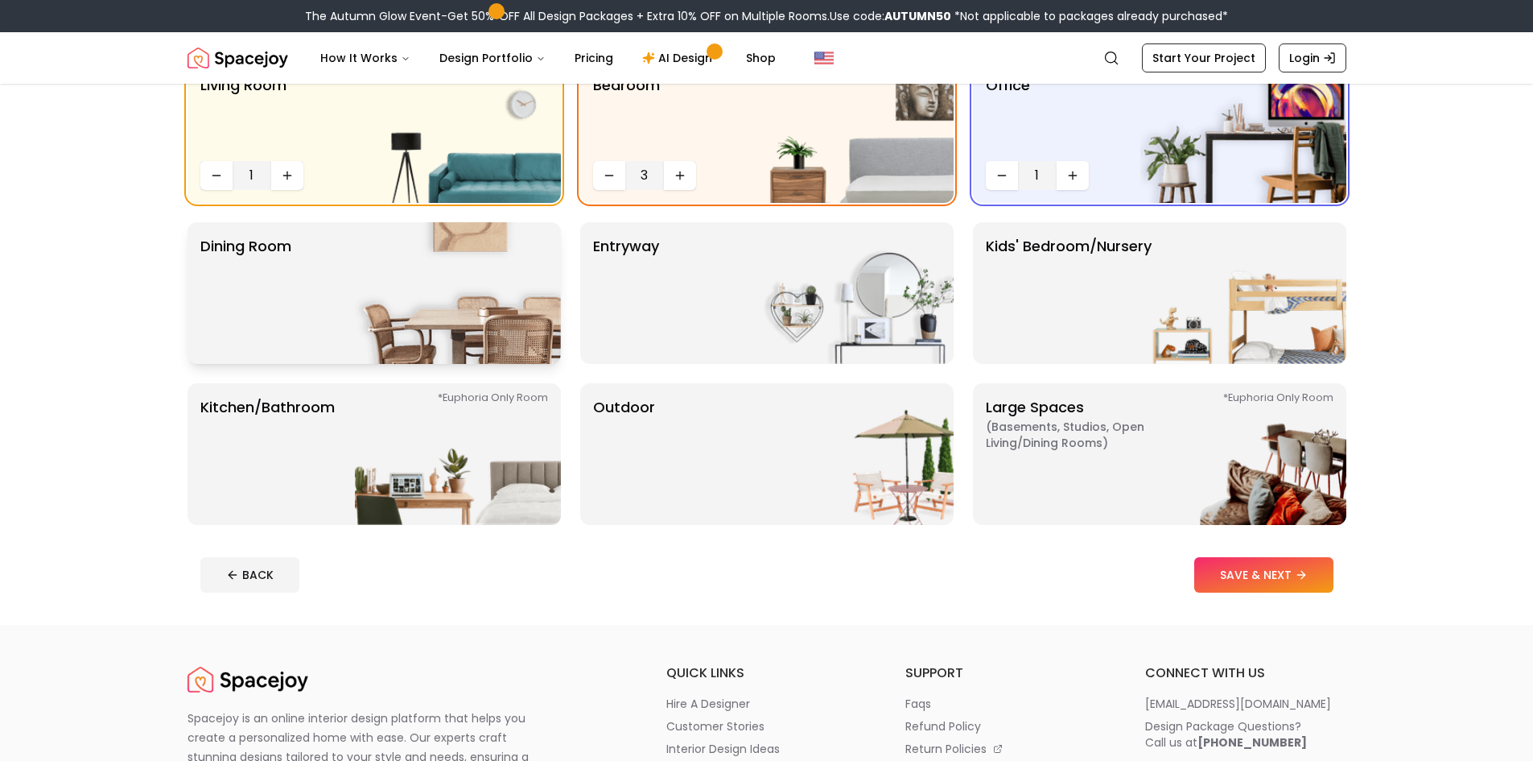
click at [315, 319] on div "Dining Room" at bounding box center [374, 293] width 373 height 142
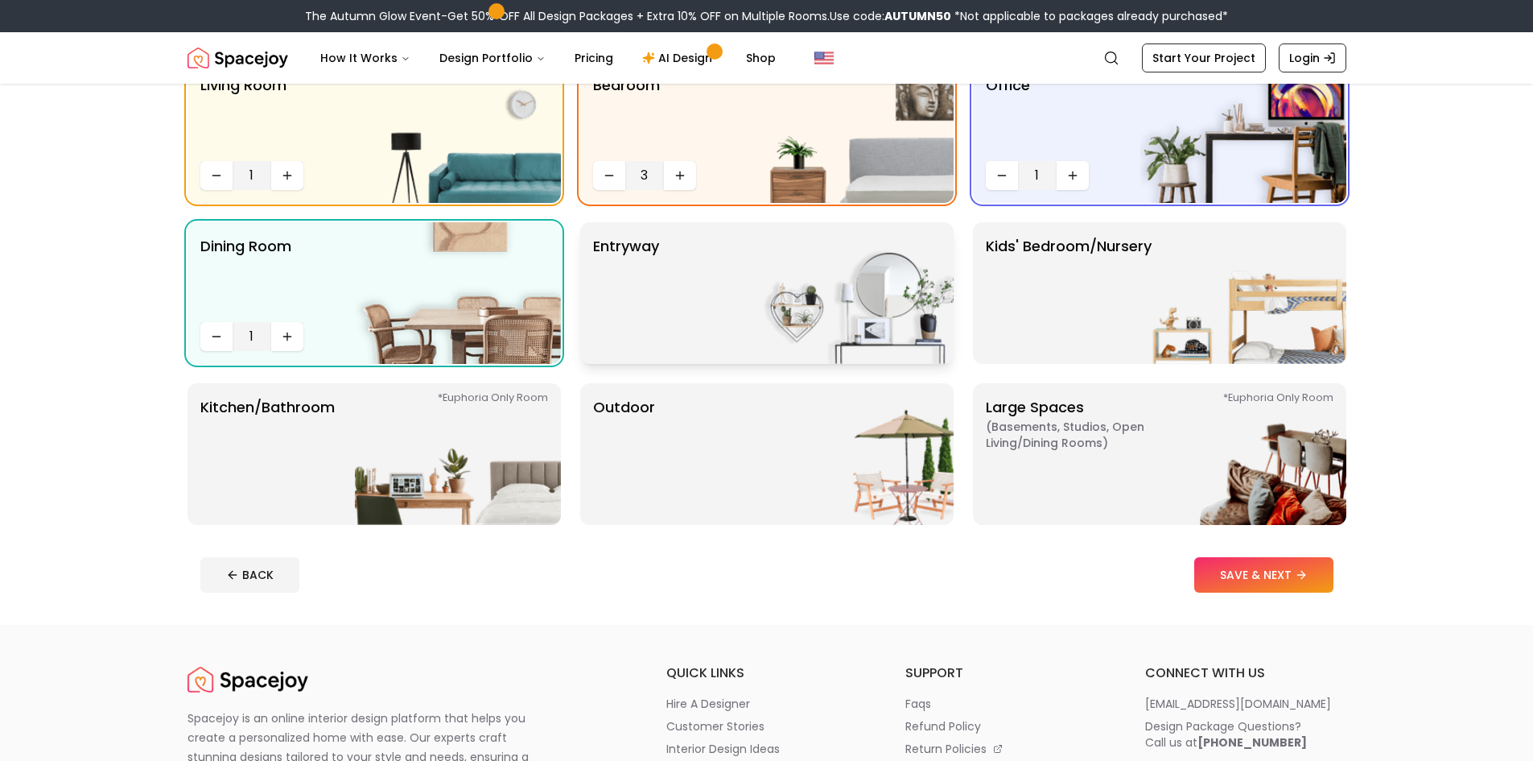
click at [778, 320] on img at bounding box center [851, 293] width 206 height 142
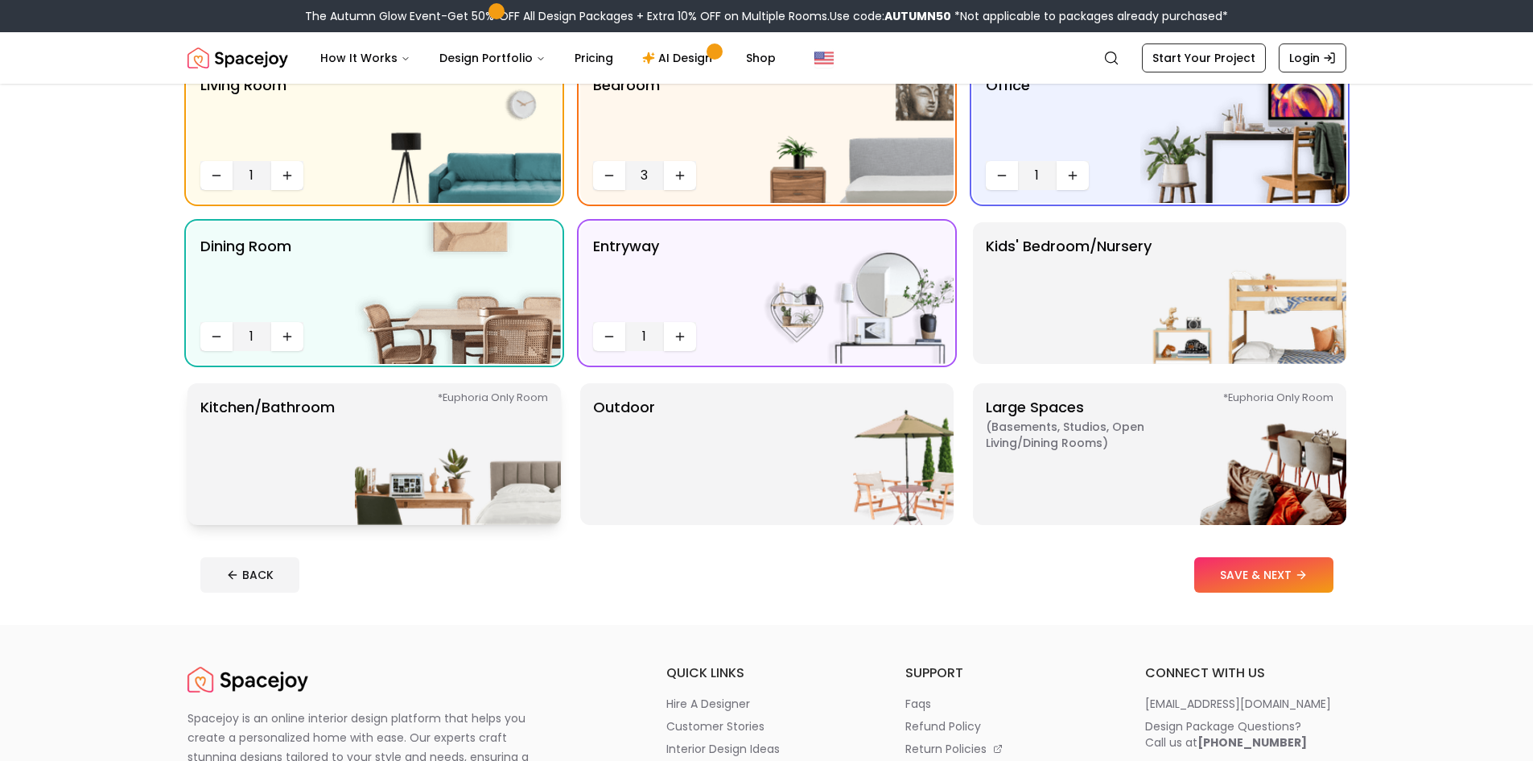
click at [295, 456] on p "Kitchen/Bathroom *Euphoria Only Room" at bounding box center [267, 454] width 134 height 116
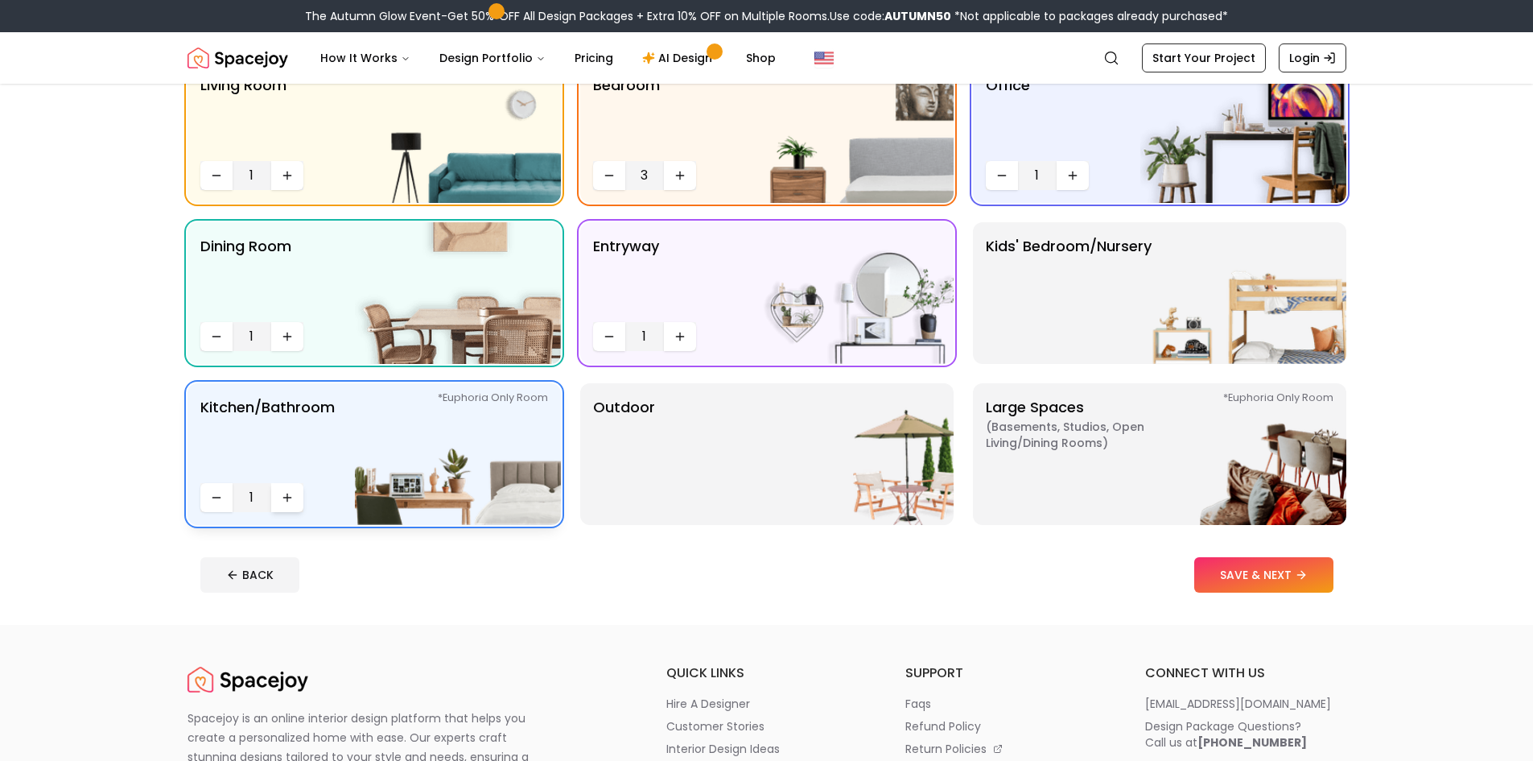
click at [283, 498] on icon "Increase quantity" at bounding box center [287, 497] width 13 height 13
click at [221, 501] on icon "Decrease quantity" at bounding box center [216, 497] width 13 height 13
click at [763, 459] on img at bounding box center [851, 454] width 206 height 142
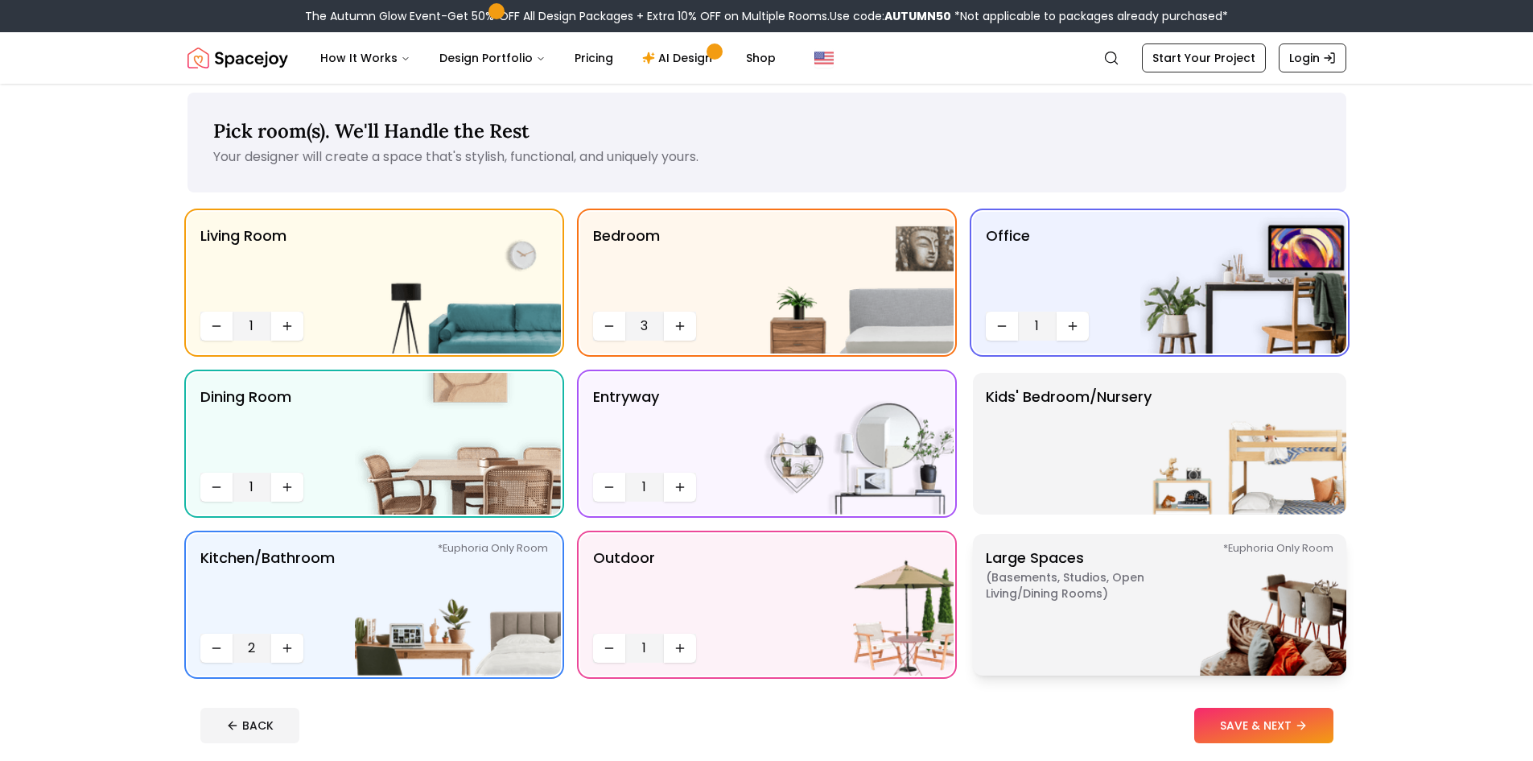
scroll to position [0, 0]
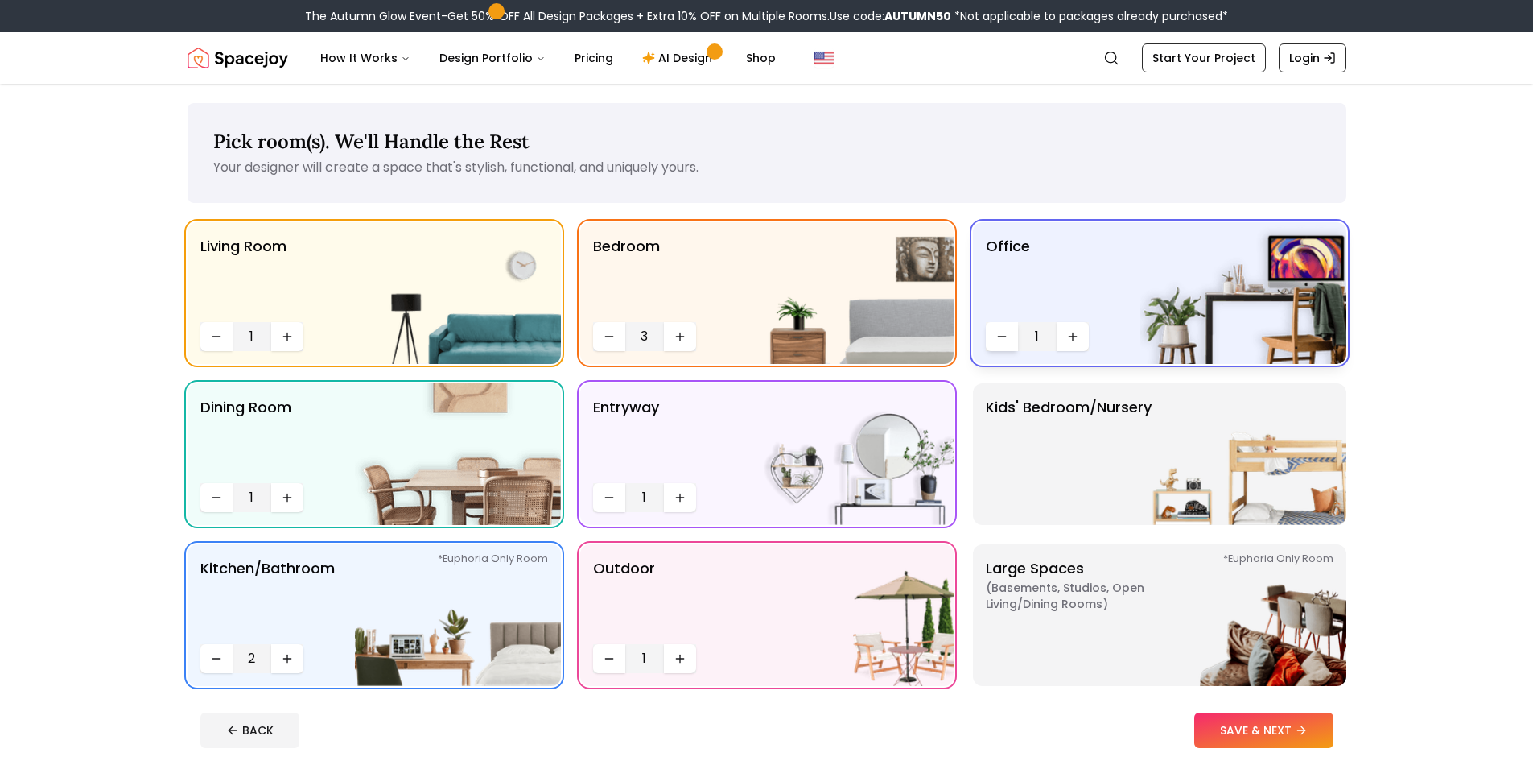
click at [1002, 330] on icon "Decrease quantity" at bounding box center [1002, 336] width 13 height 13
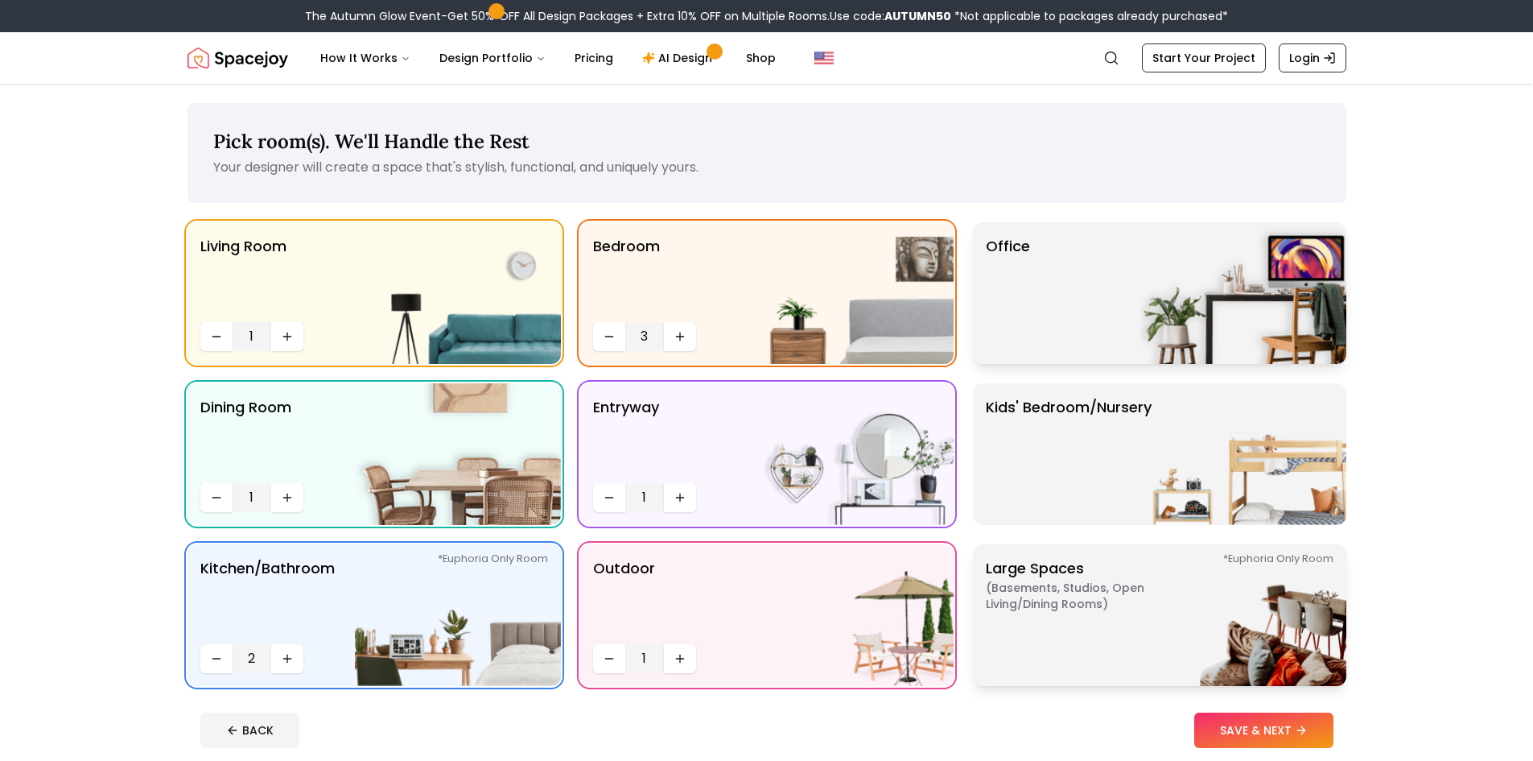
click at [1068, 628] on p "Large Spaces ( Basements, Studios, Open living/dining rooms ) *Euphoria Only Ro…" at bounding box center [1086, 615] width 201 height 116
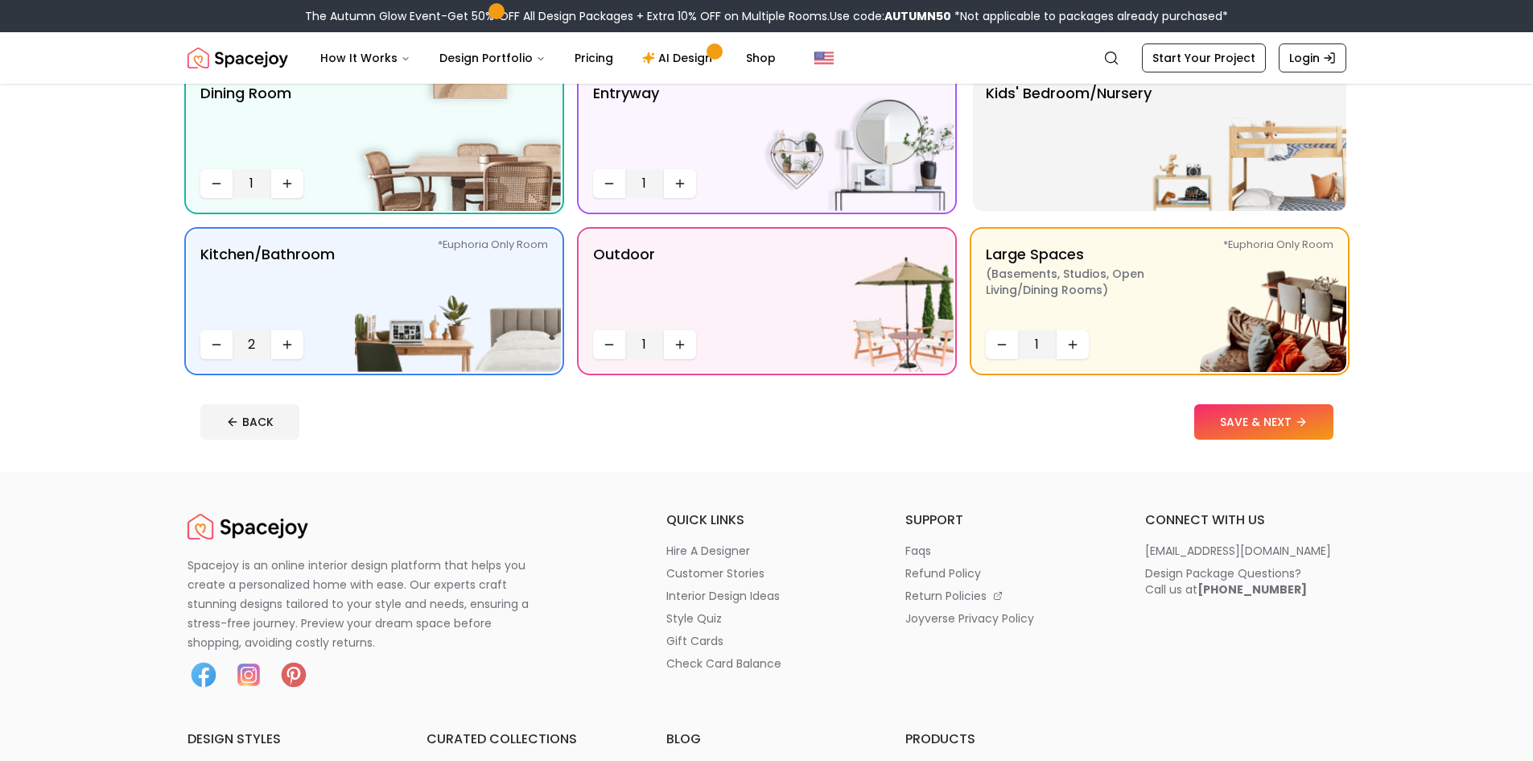
scroll to position [322, 0]
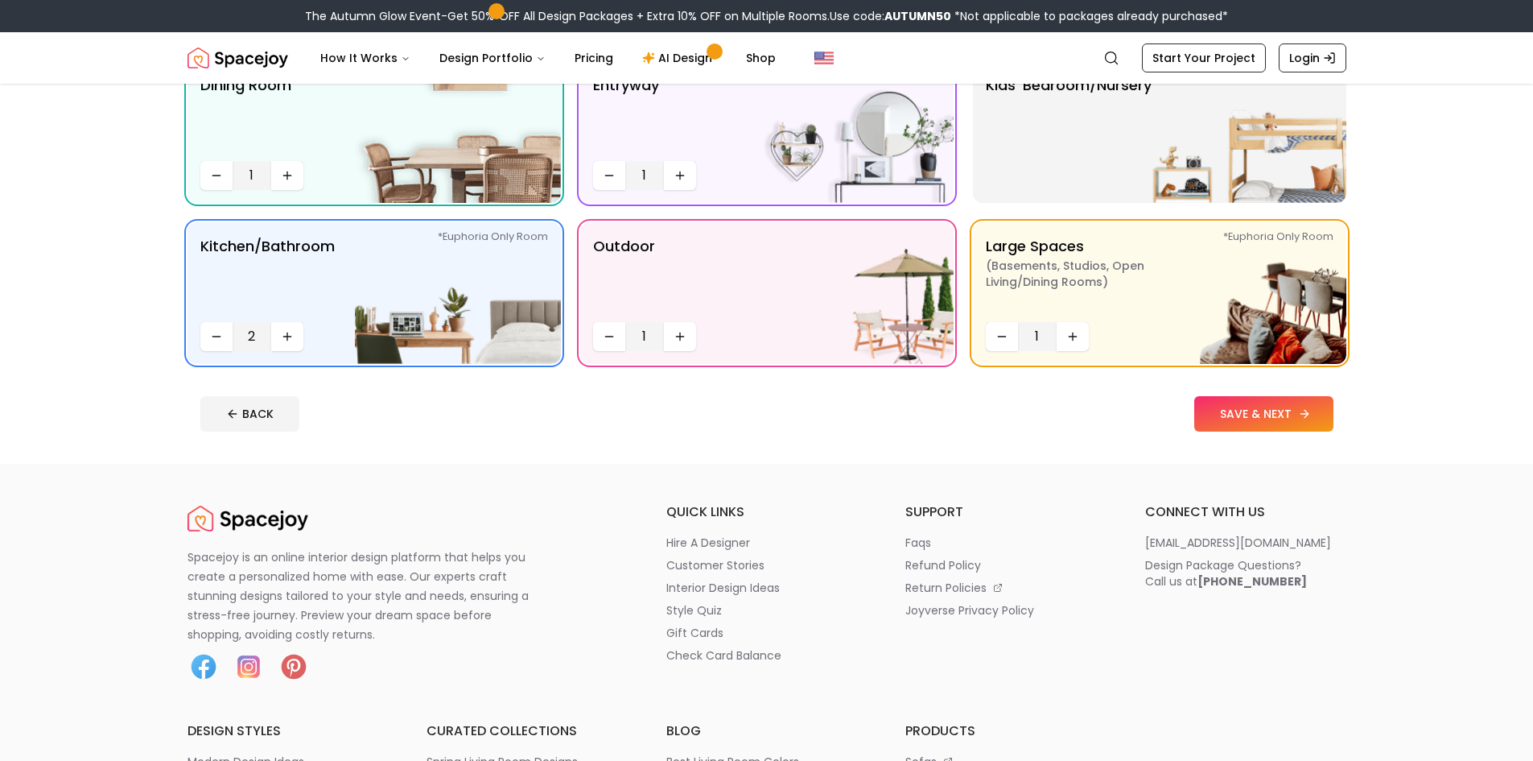
click at [1269, 420] on button "SAVE & NEXT" at bounding box center [1263, 413] width 139 height 35
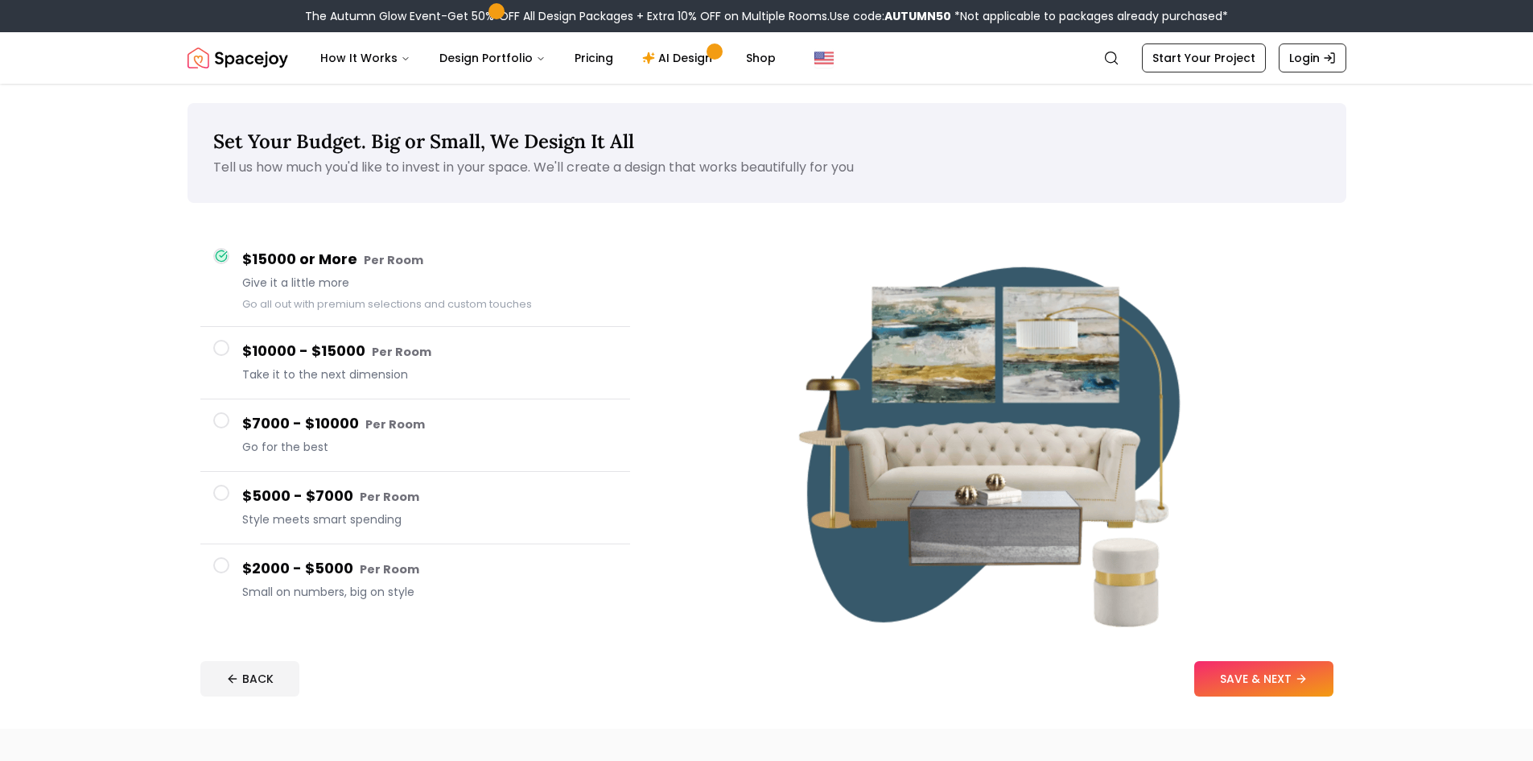
click at [324, 425] on h4 "$7000 - $10000 Per Room" at bounding box center [429, 423] width 375 height 23
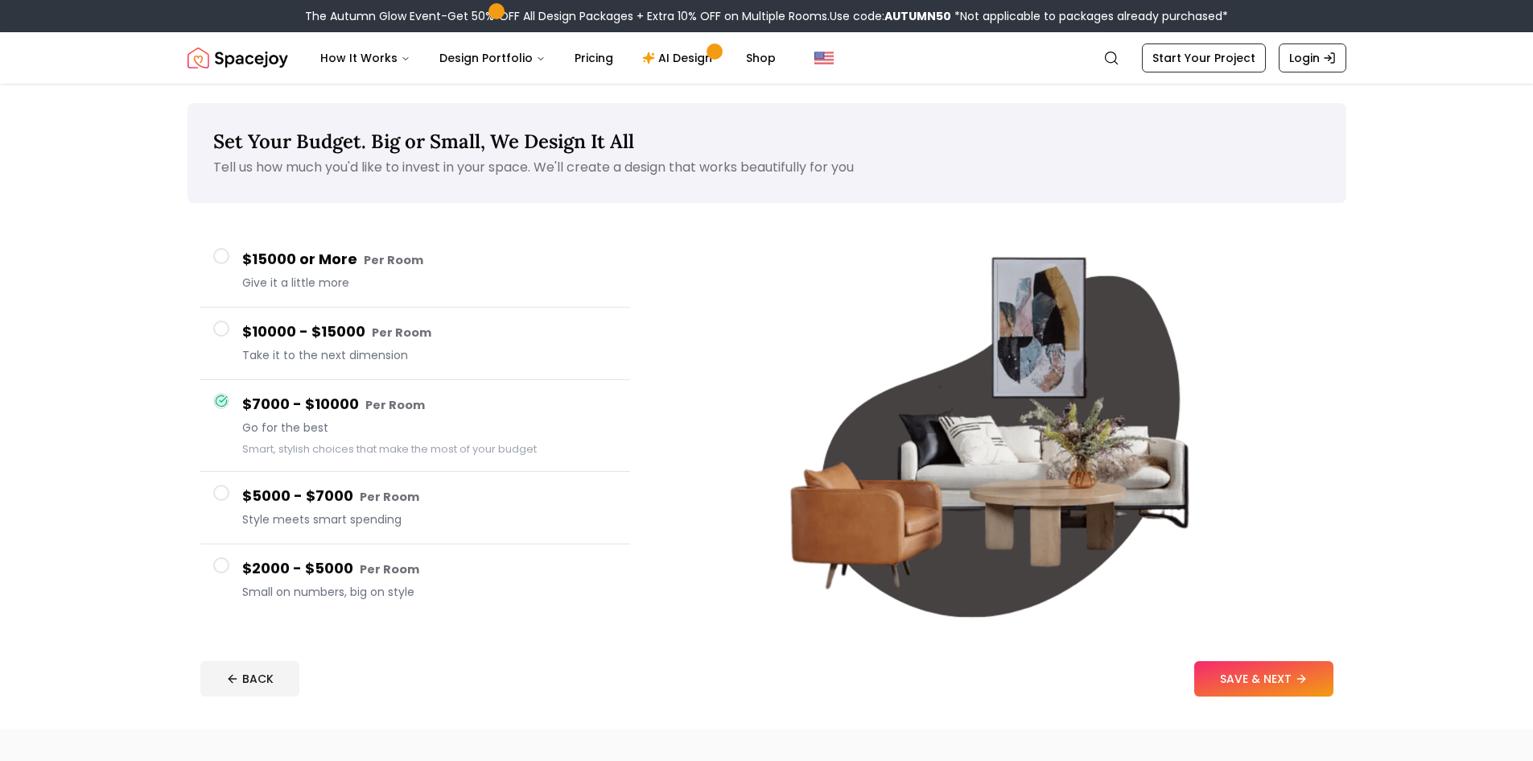
click at [372, 330] on small "Per Room" at bounding box center [402, 332] width 60 height 16
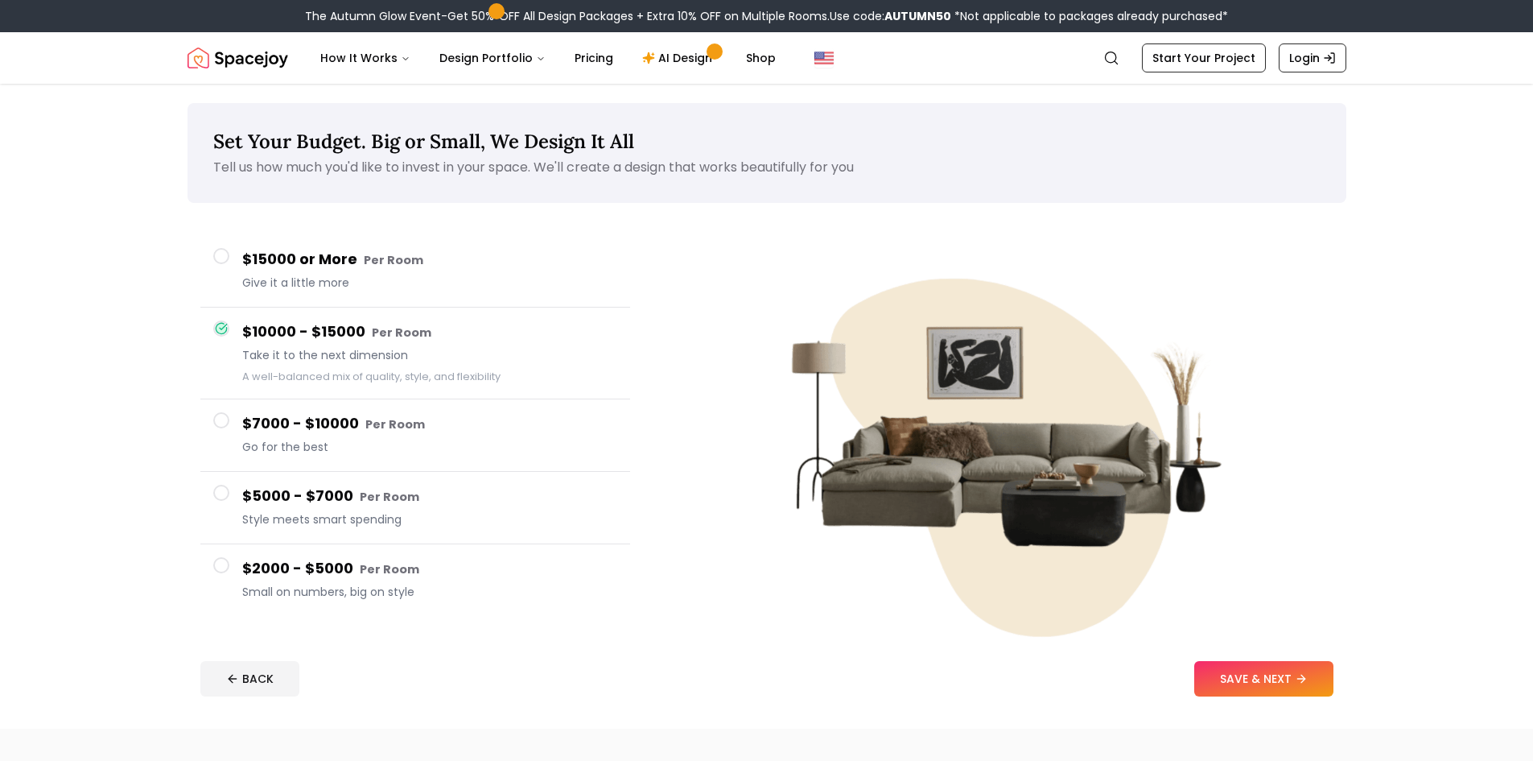
click at [342, 261] on h4 "$15000 or More Per Room" at bounding box center [429, 259] width 375 height 23
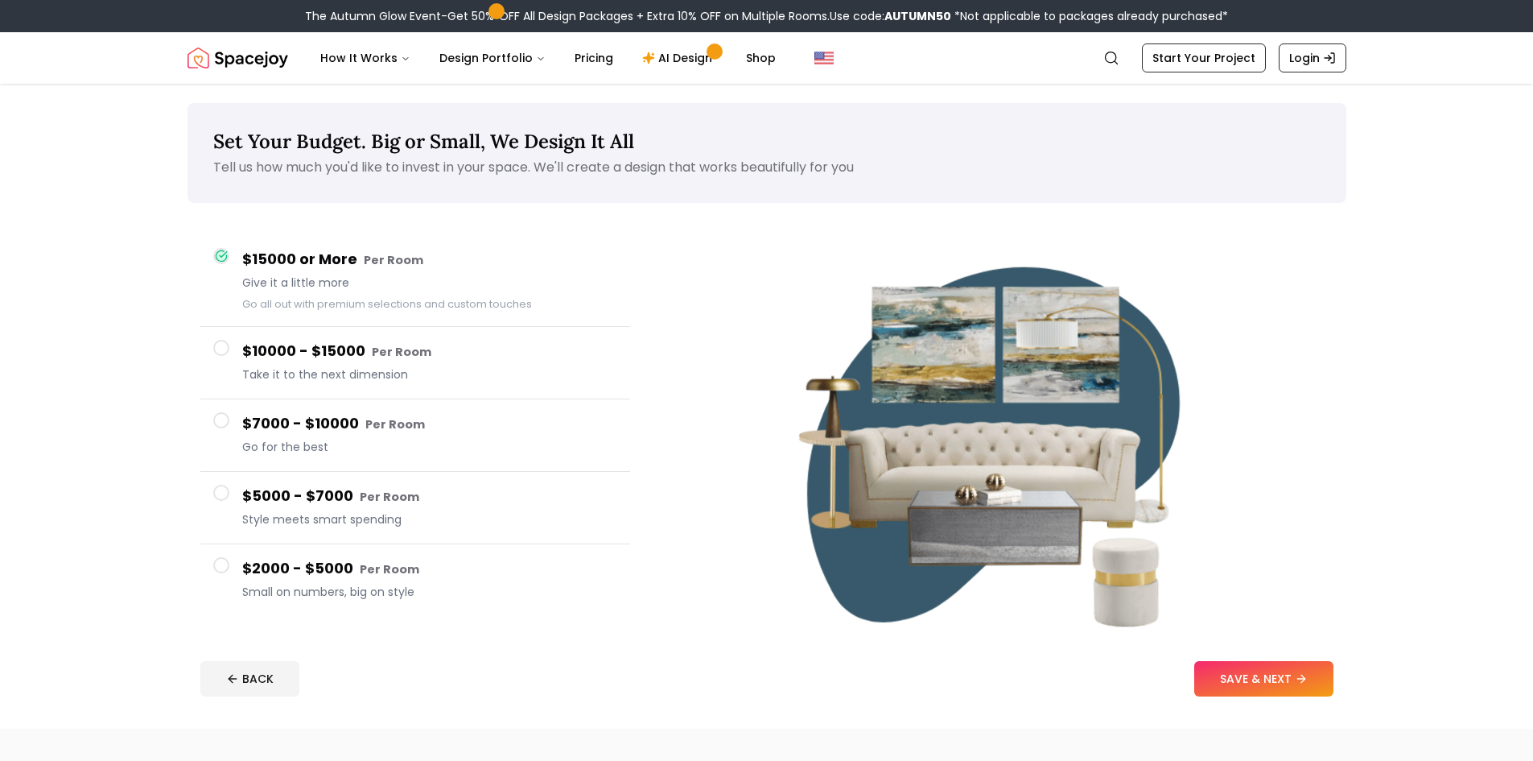
click at [303, 426] on h4 "$7000 - $10000 Per Room" at bounding box center [429, 423] width 375 height 23
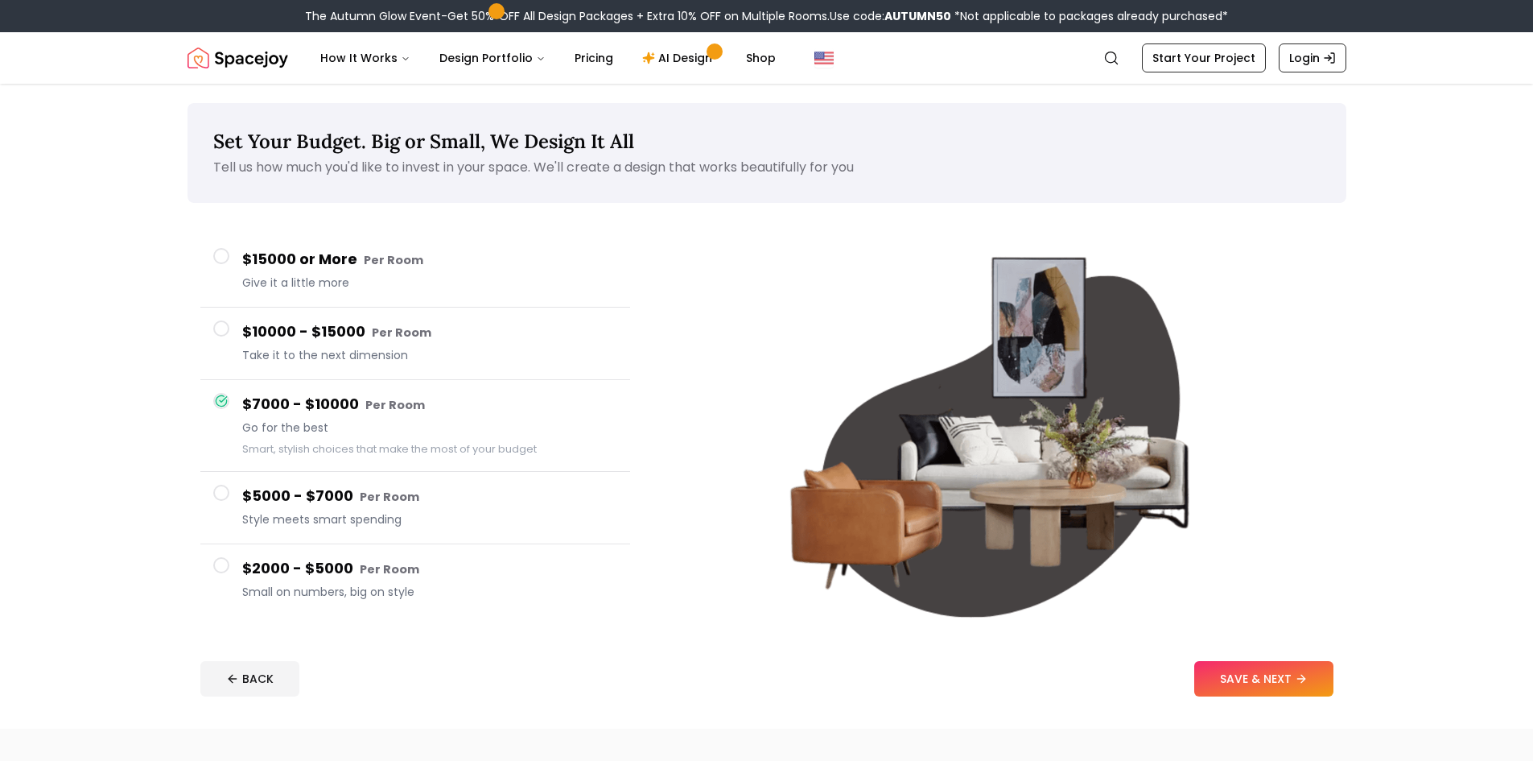
click at [293, 493] on h4 "$5000 - $7000 Per Room" at bounding box center [429, 496] width 375 height 23
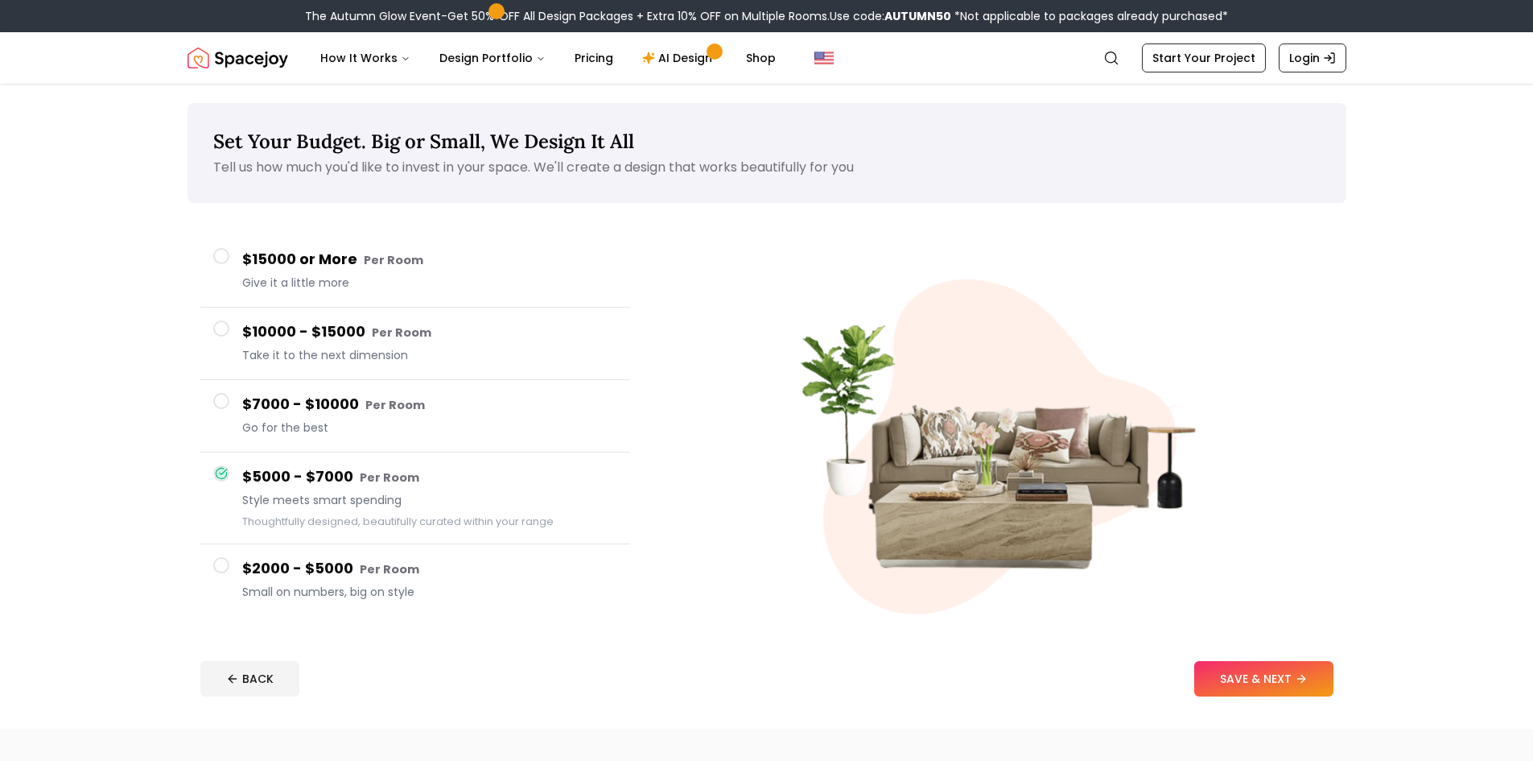
click at [321, 403] on h4 "$7000 - $10000 Per Room" at bounding box center [429, 404] width 375 height 23
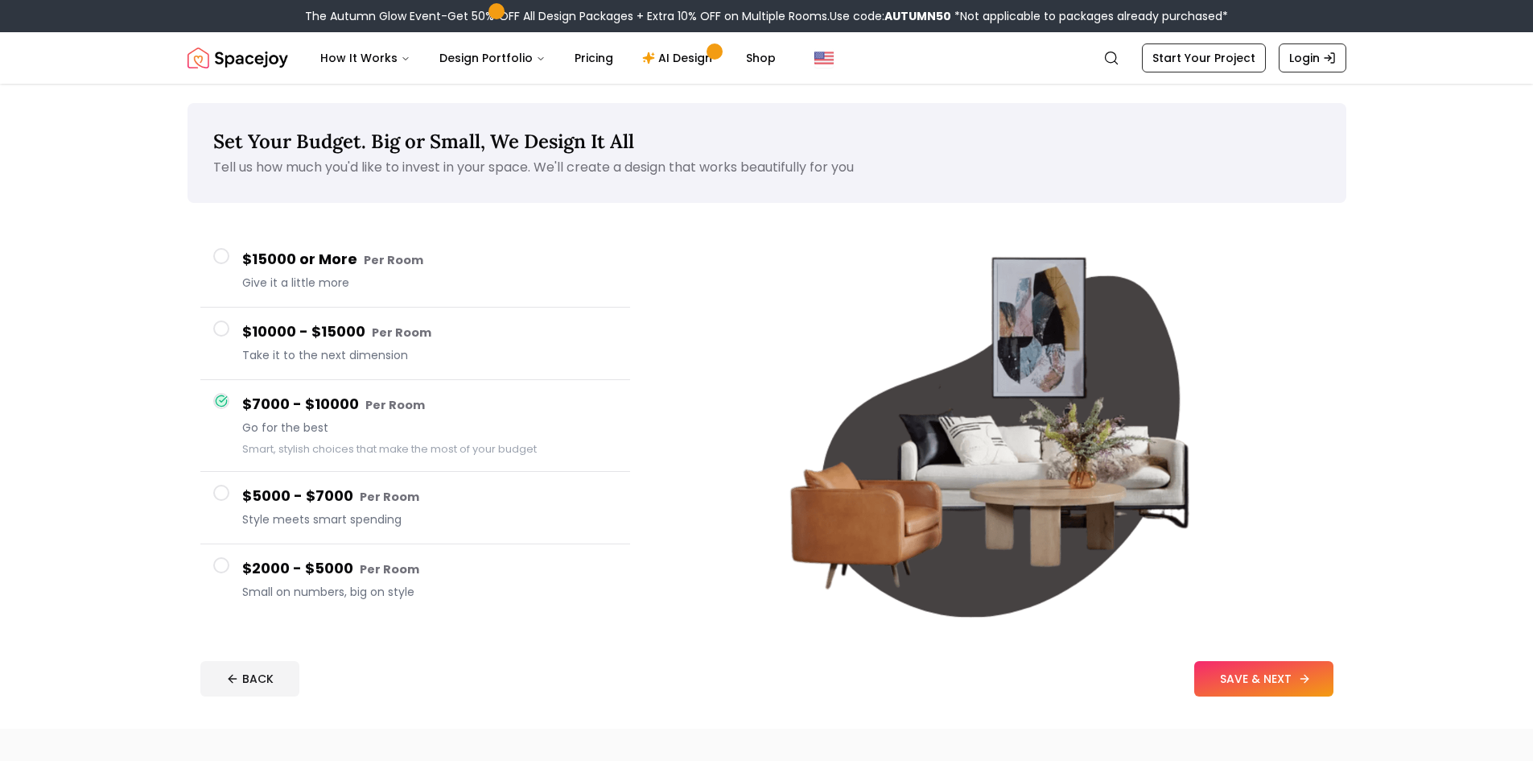
click at [1248, 678] on button "SAVE & NEXT" at bounding box center [1263, 678] width 139 height 35
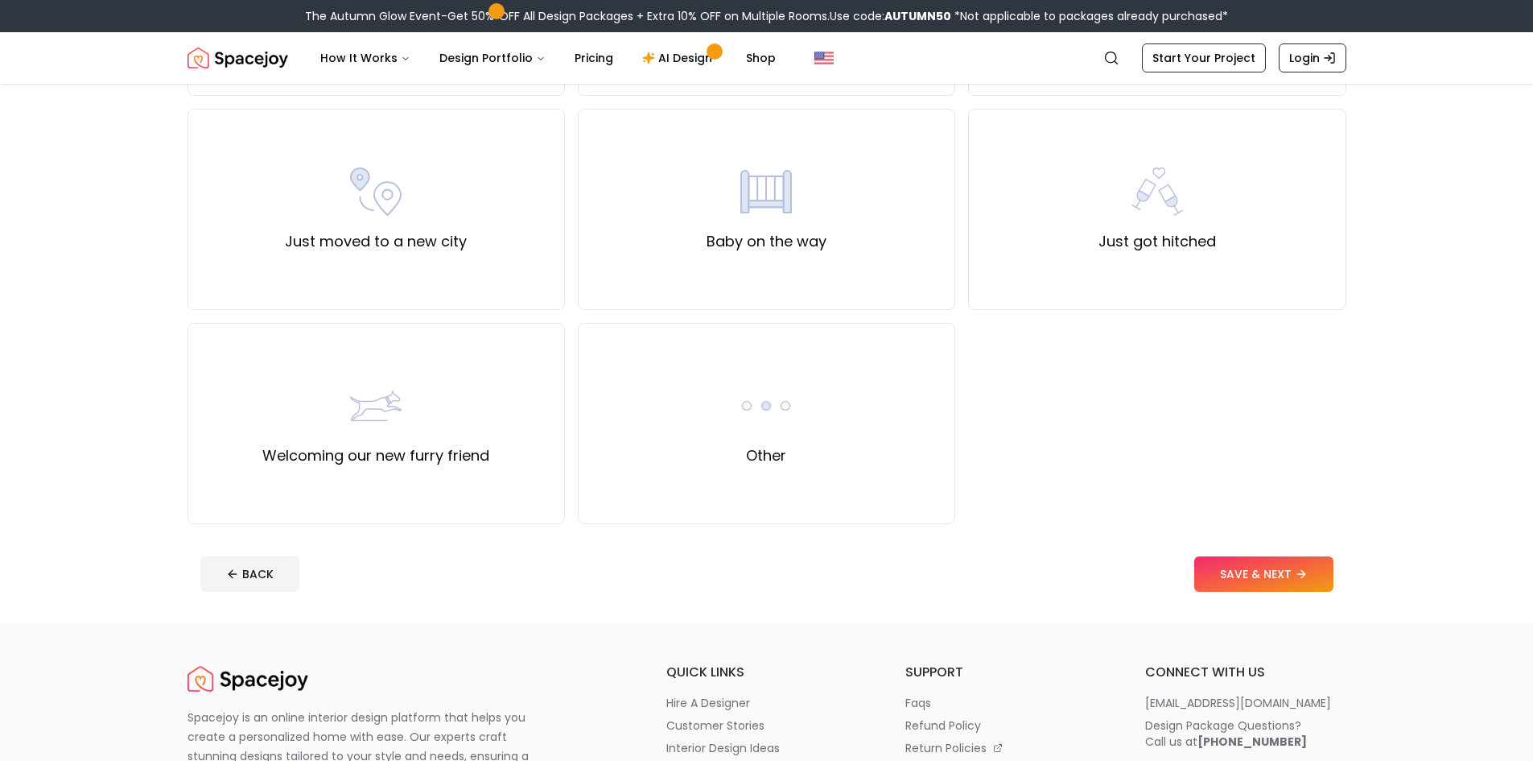
scroll to position [563, 0]
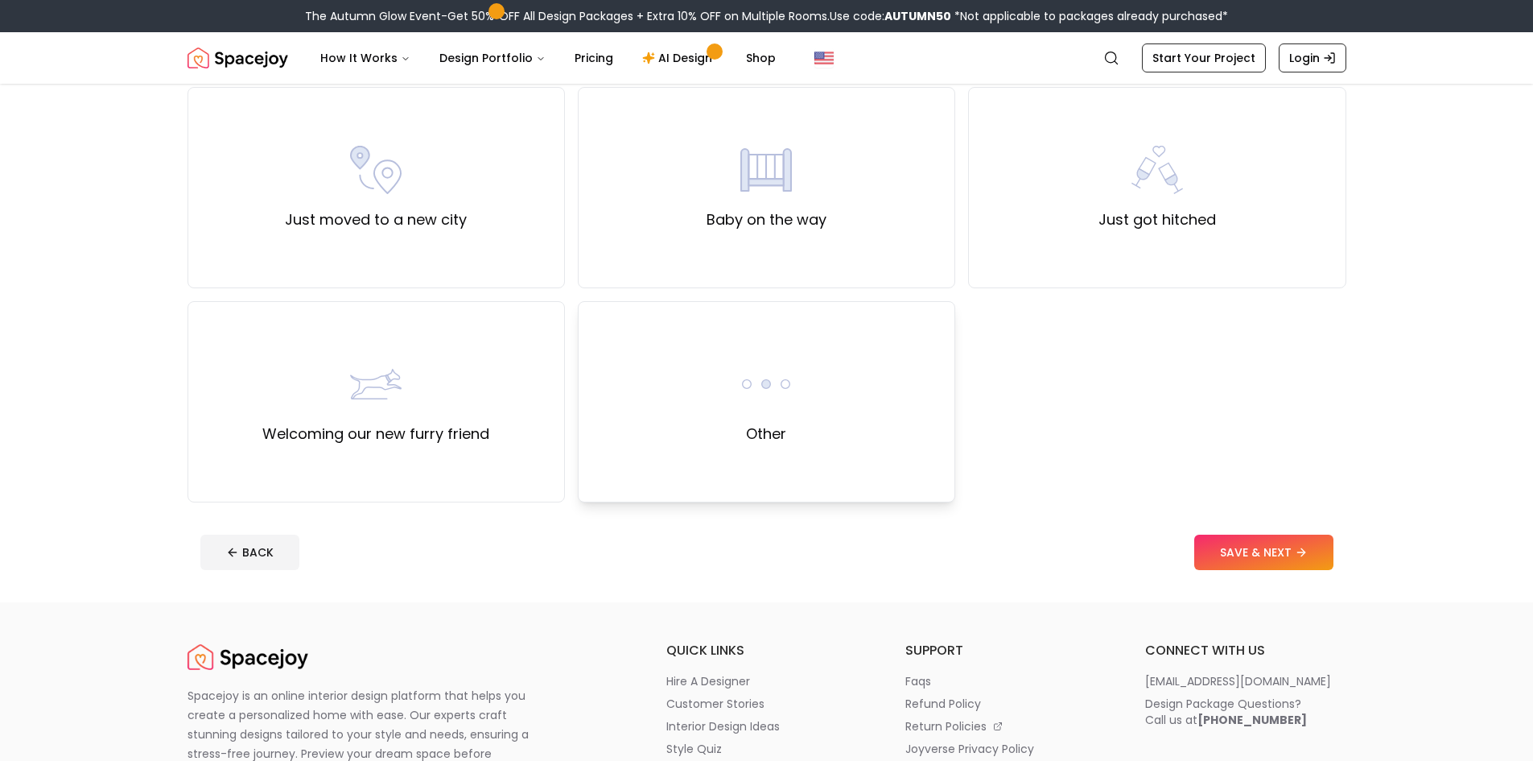
click at [792, 434] on div "Other" at bounding box center [767, 401] width 52 height 87
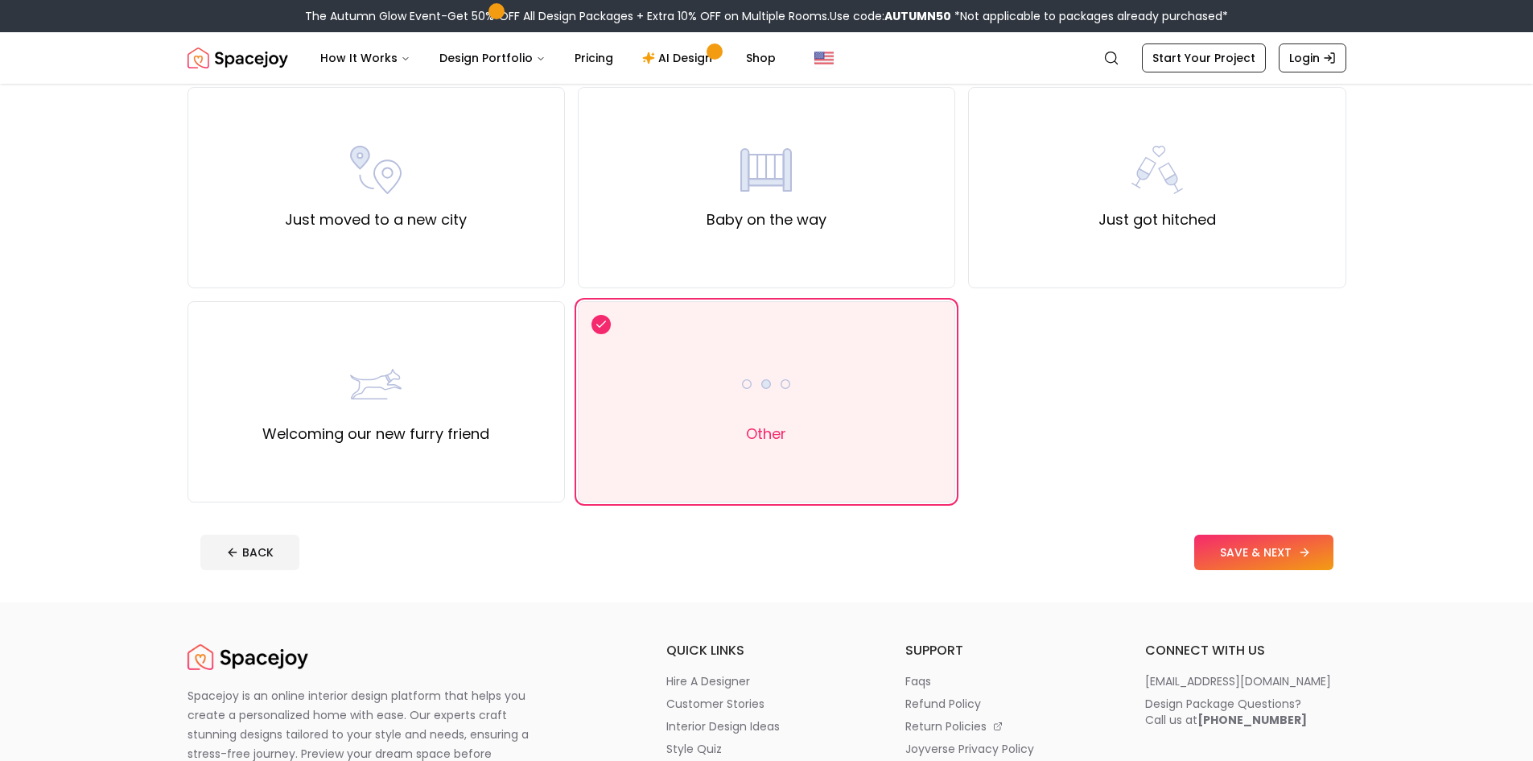
click at [1292, 563] on button "SAVE & NEXT" at bounding box center [1263, 551] width 139 height 35
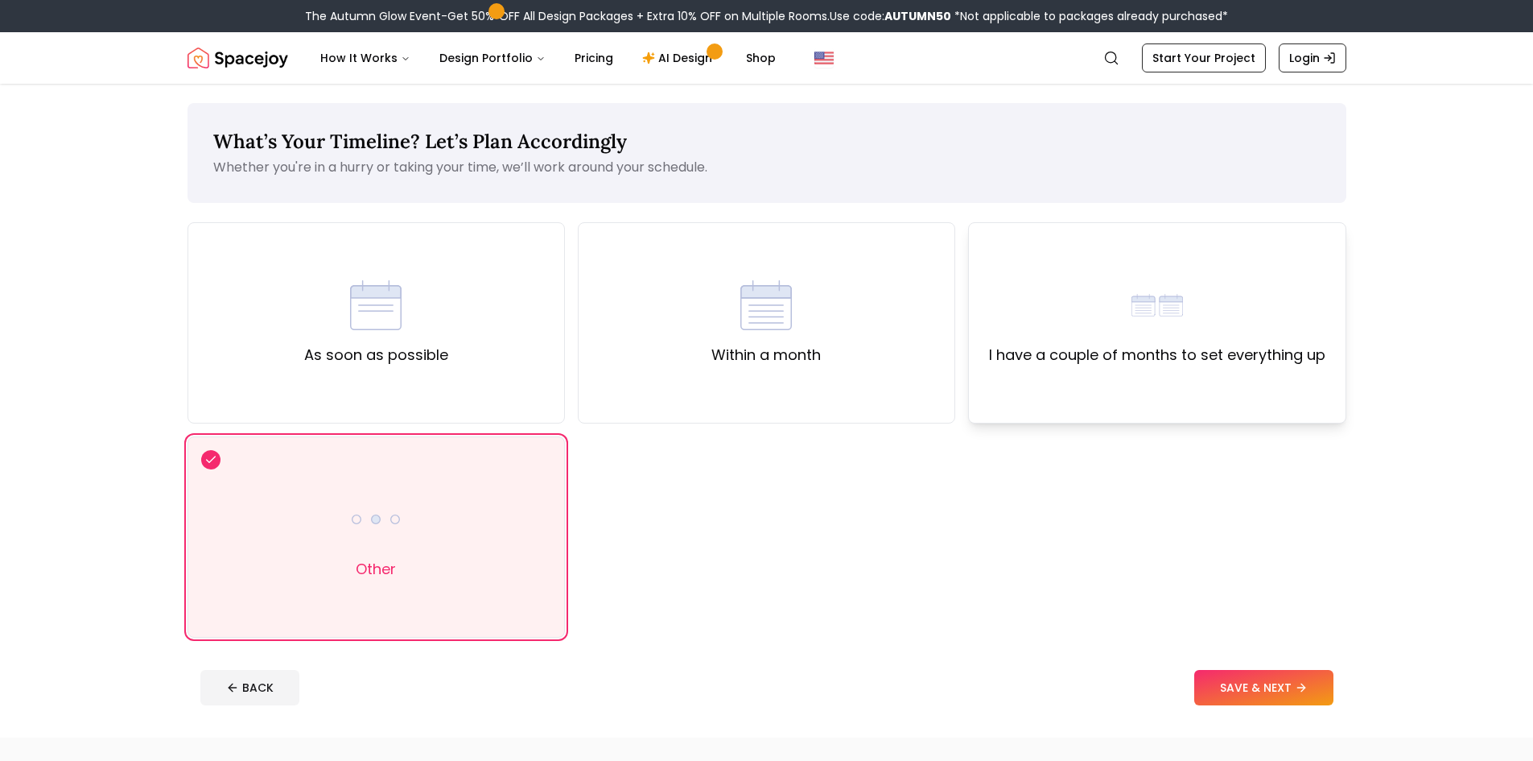
click at [1145, 382] on div "I have a couple of months to set everything up" at bounding box center [1157, 322] width 378 height 201
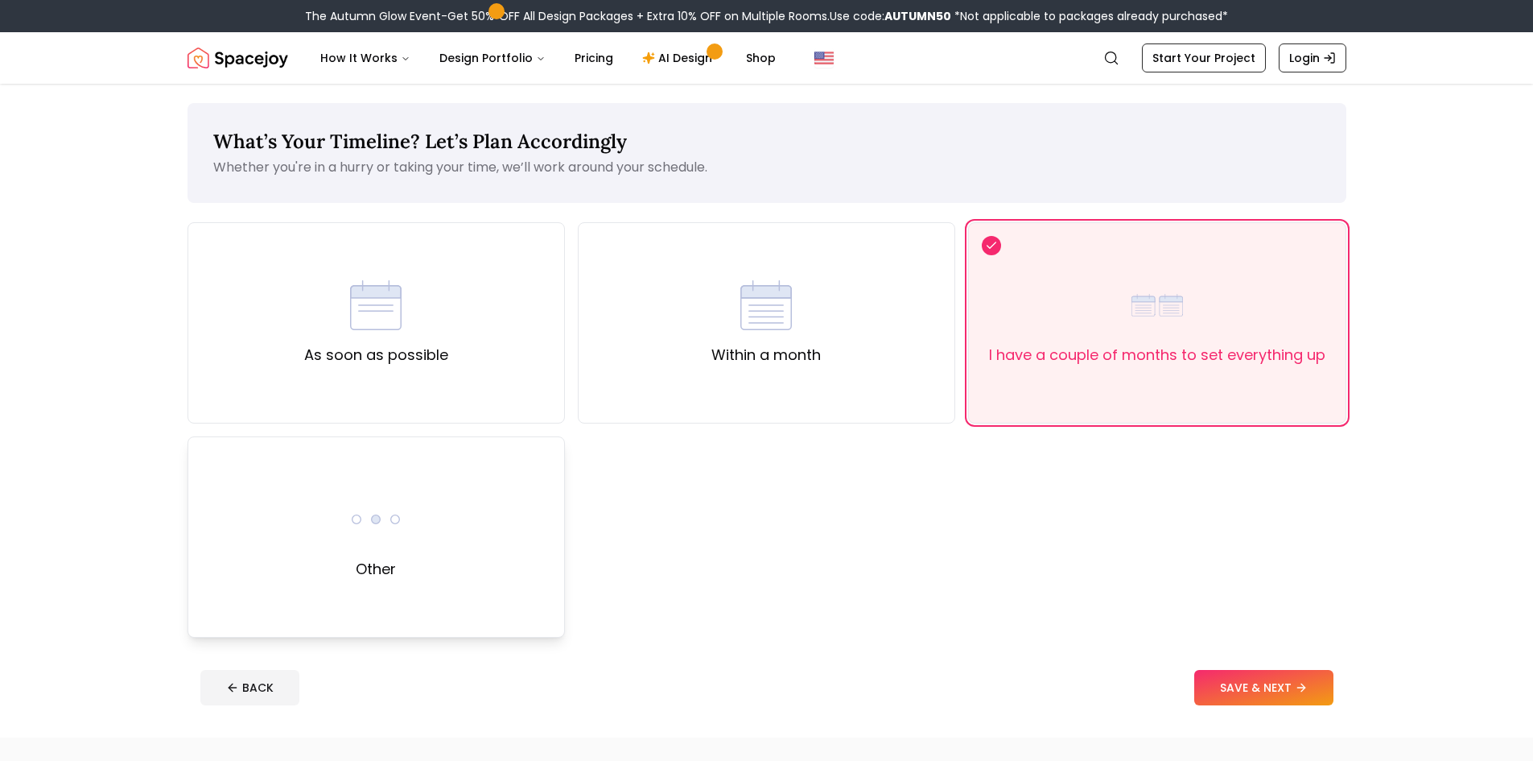
click at [367, 551] on div "Other" at bounding box center [376, 536] width 52 height 87
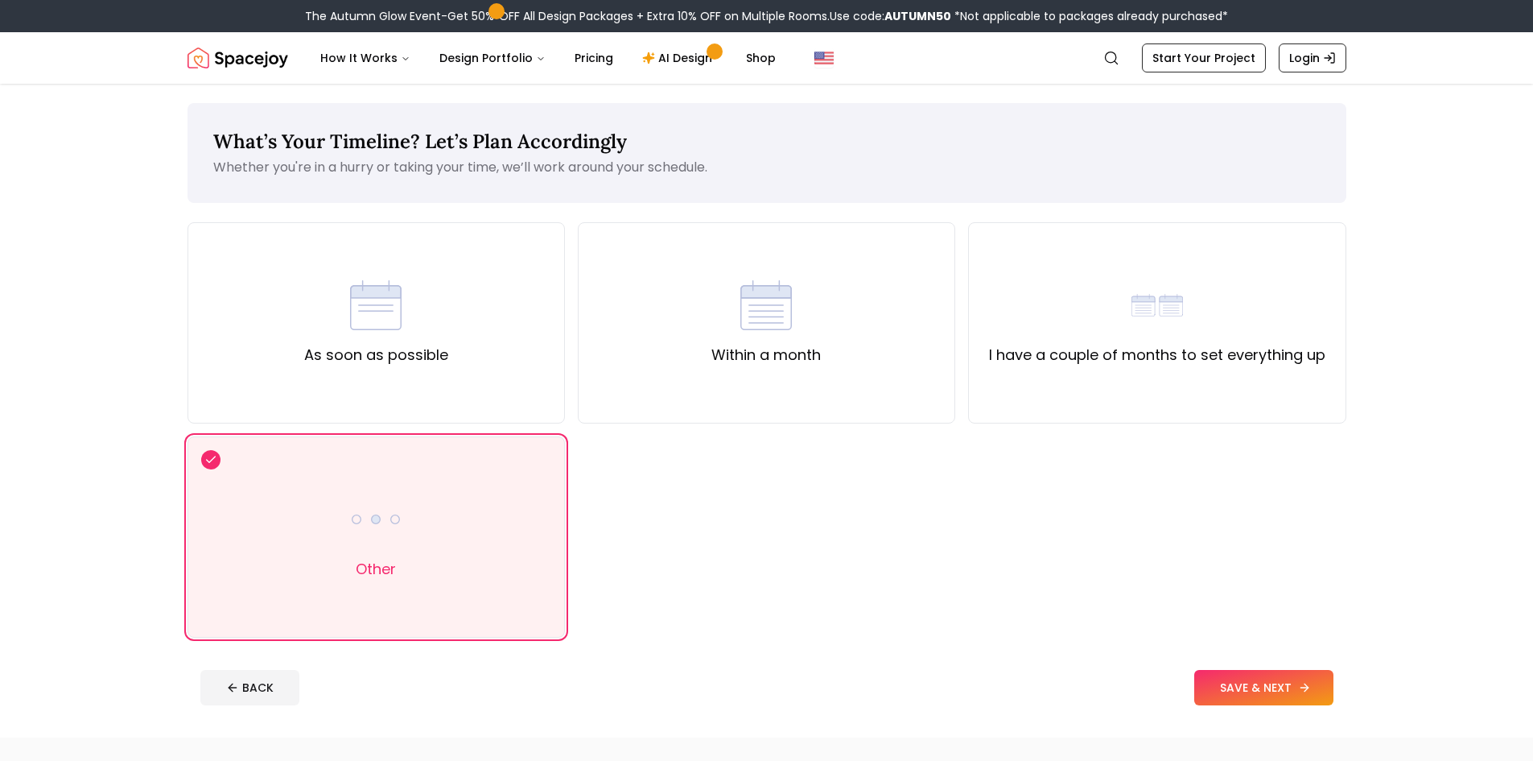
click at [1244, 676] on button "SAVE & NEXT" at bounding box center [1263, 687] width 139 height 35
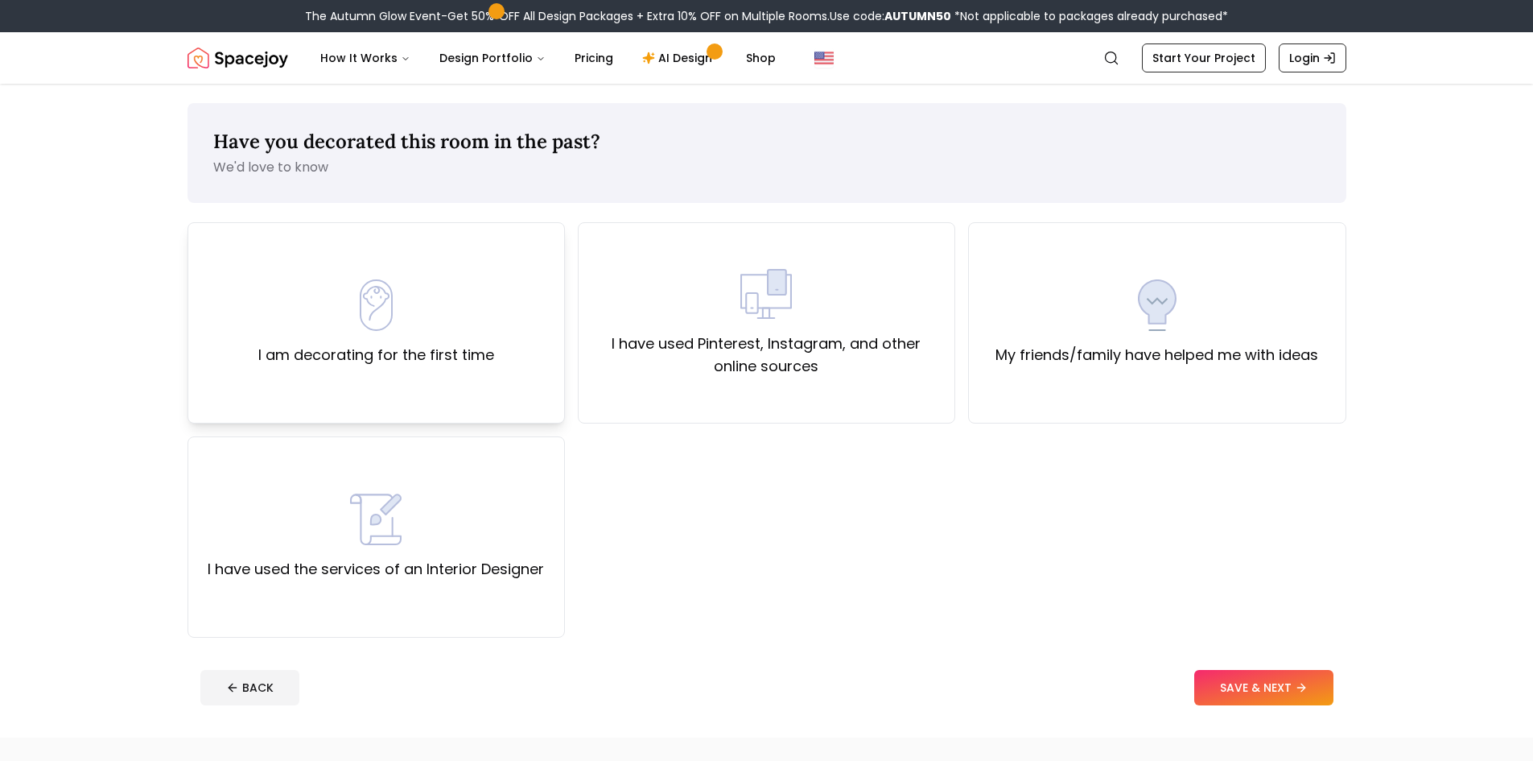
click at [429, 359] on label "I am decorating for the first time" at bounding box center [376, 355] width 236 height 23
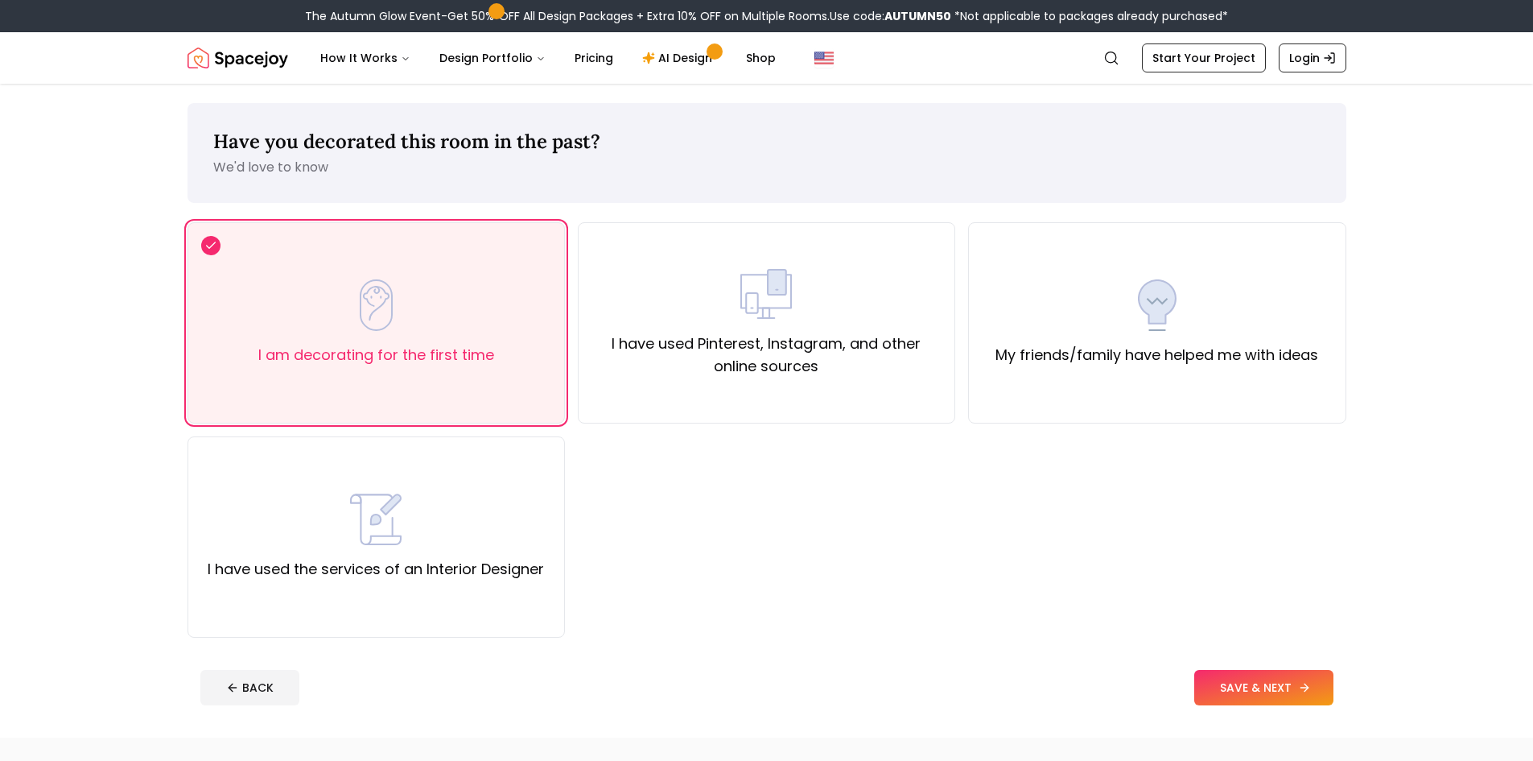
click at [1268, 698] on button "SAVE & NEXT" at bounding box center [1263, 687] width 139 height 35
